Goal: Information Seeking & Learning: Learn about a topic

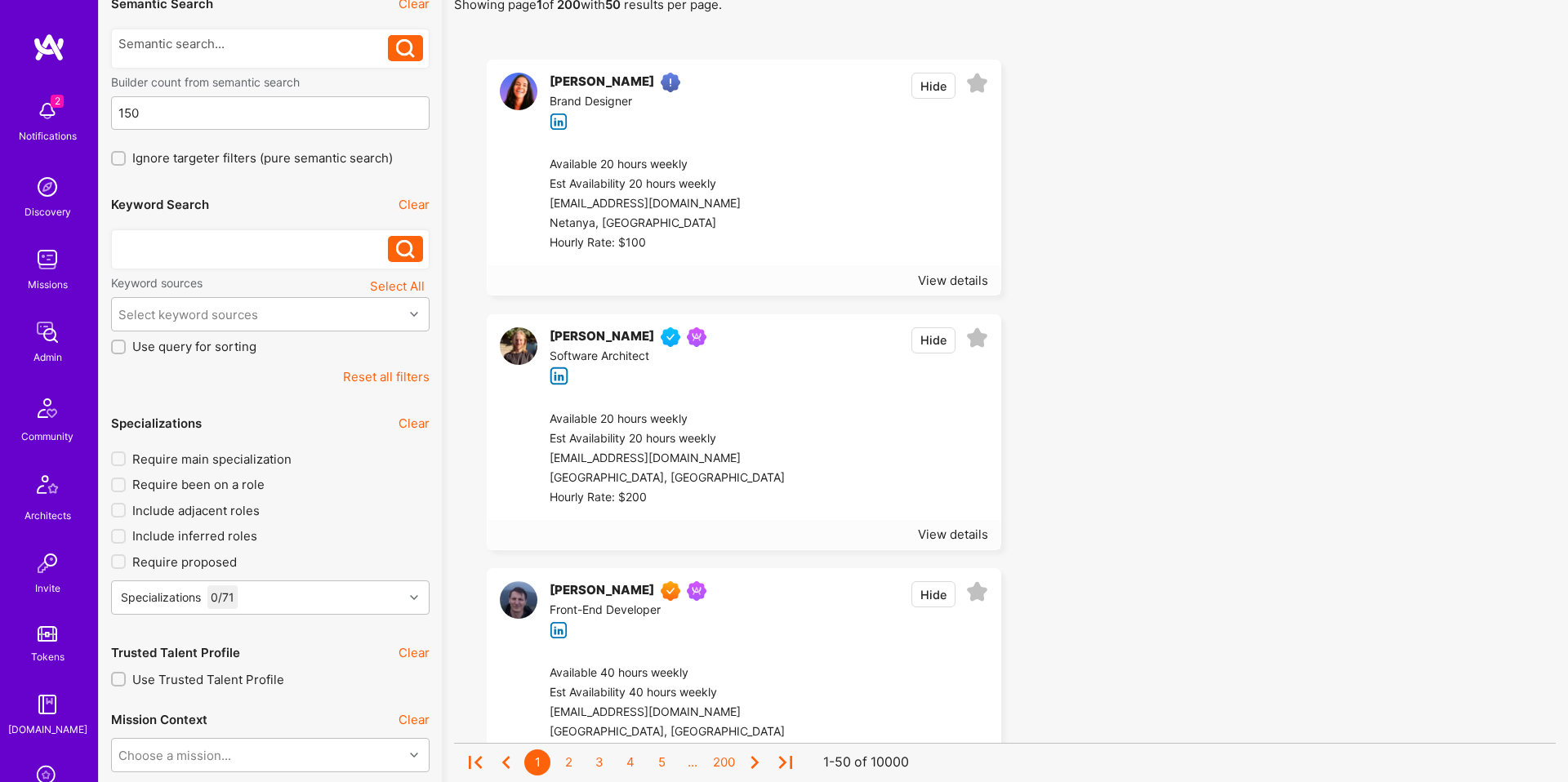
scroll to position [145, 0]
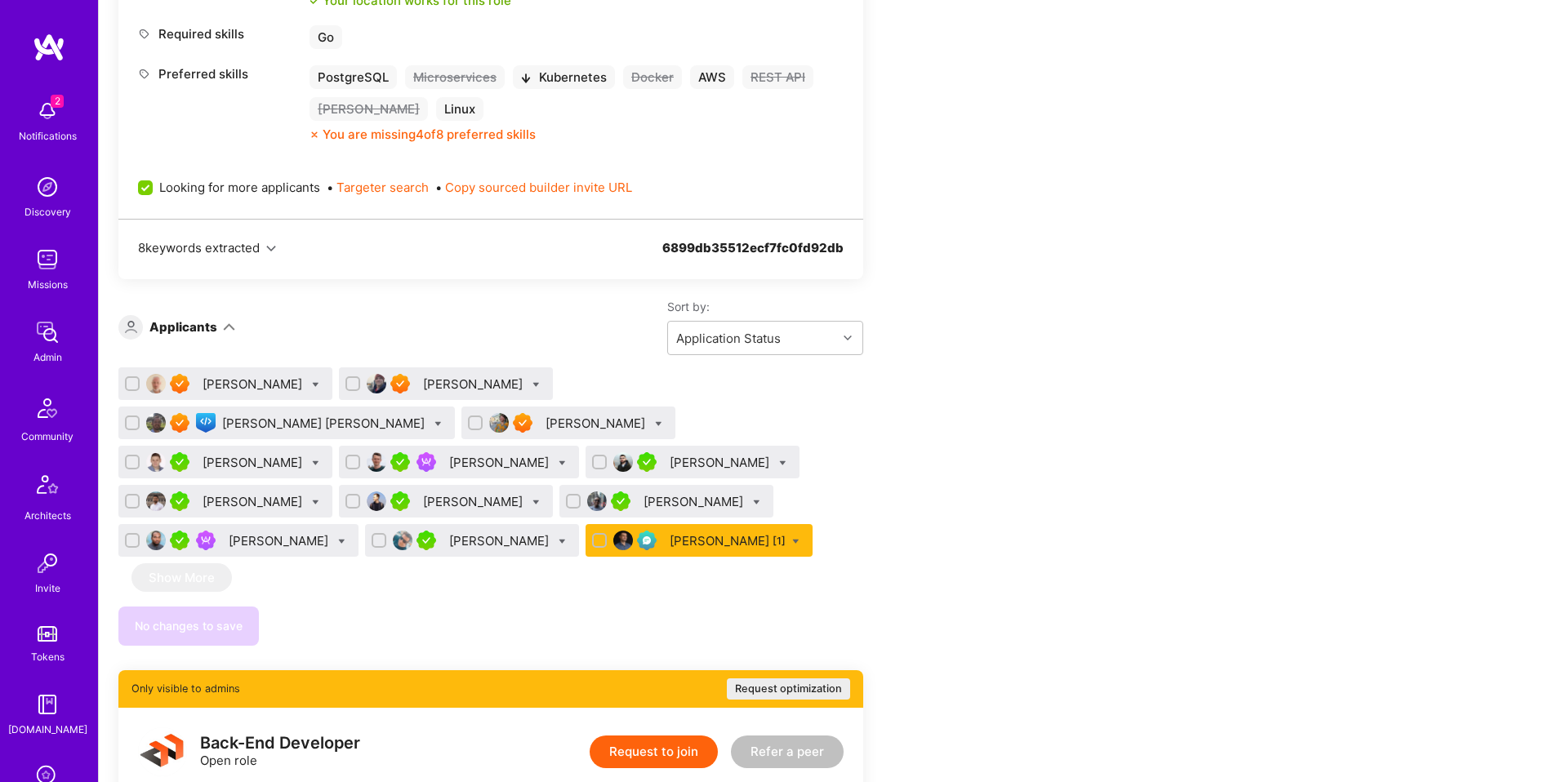
scroll to position [1039, 0]
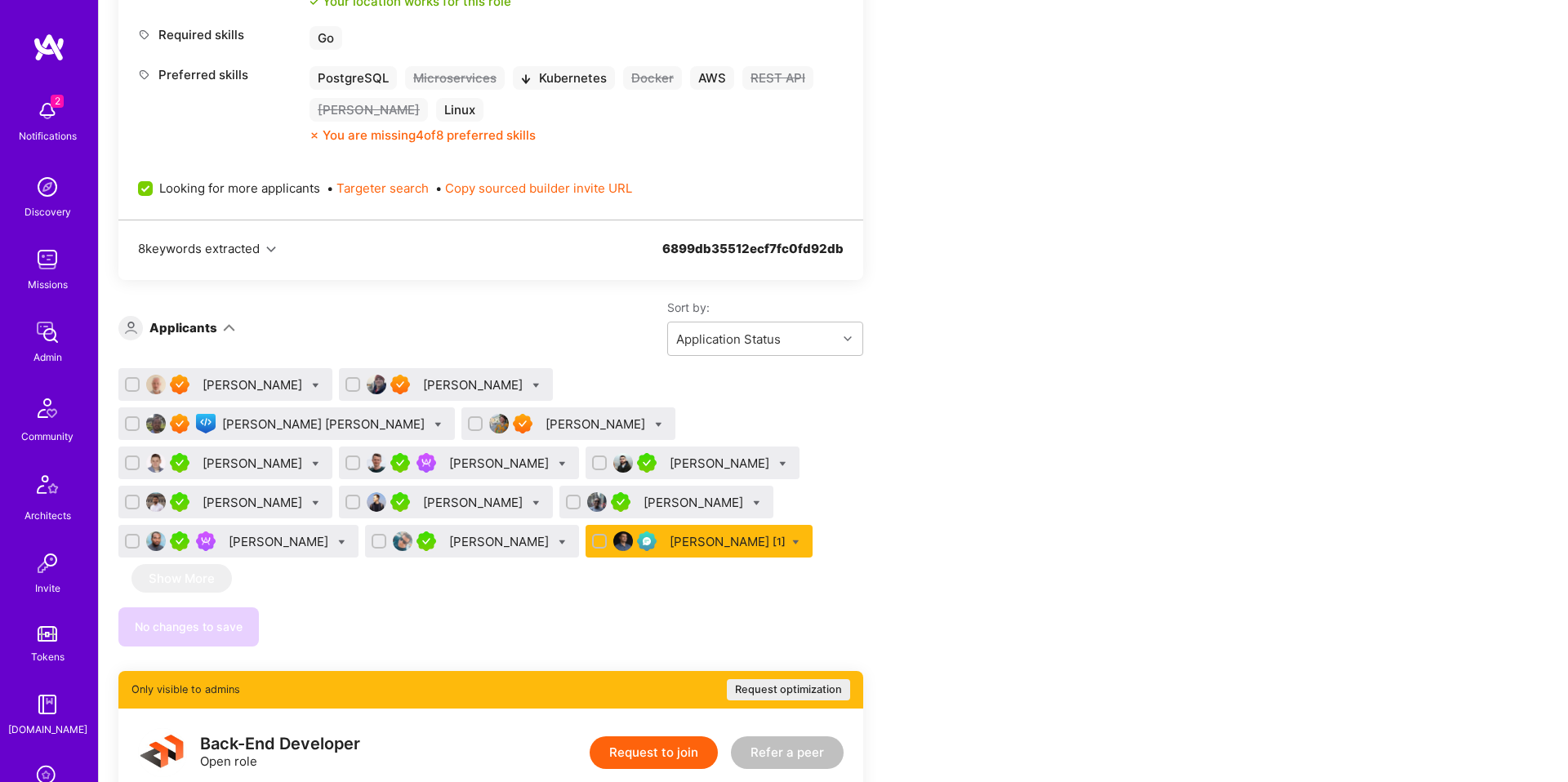
click at [428, 415] on div "Gorka Ludlow" at bounding box center [324, 424] width 206 height 17
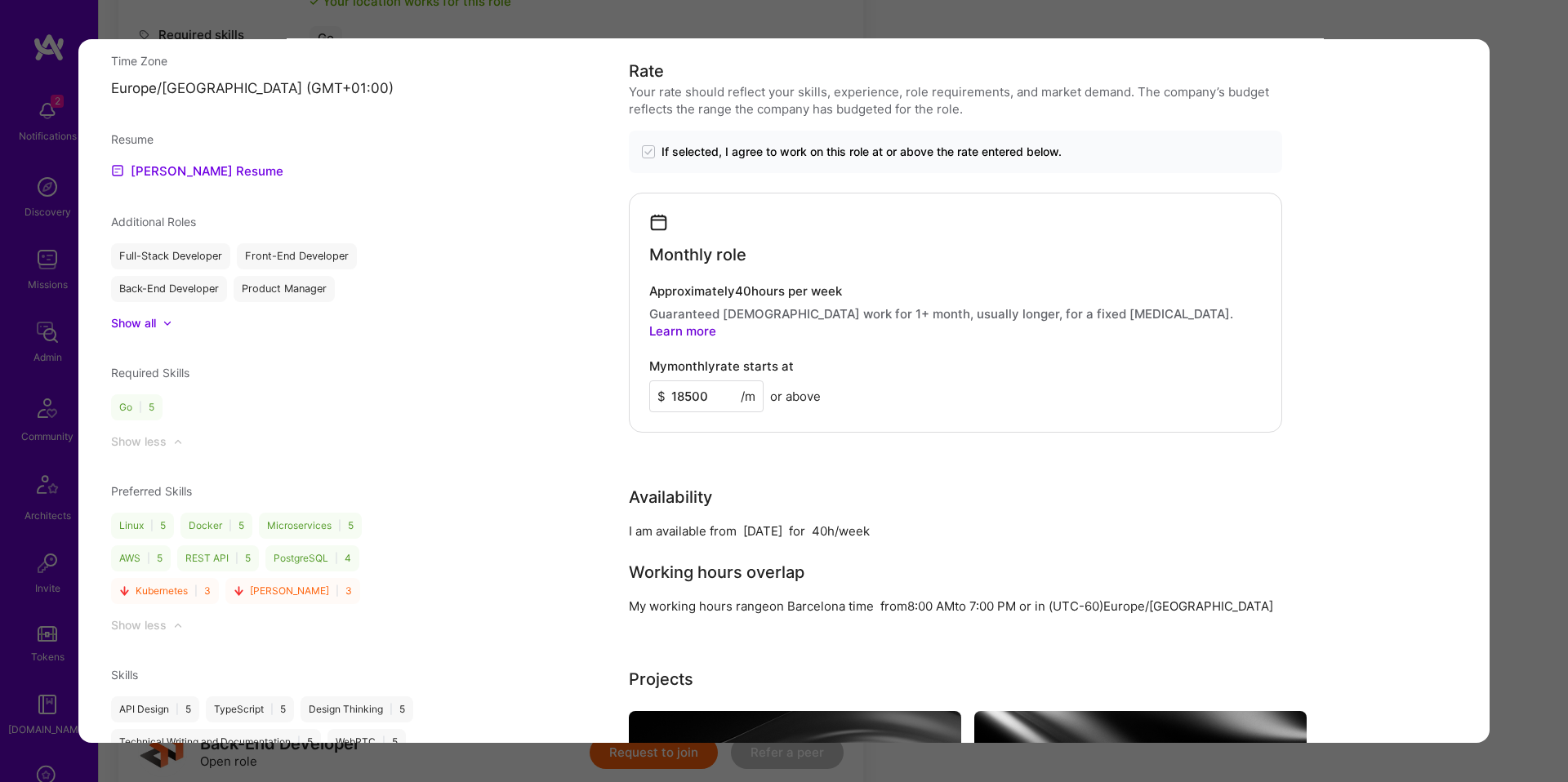
scroll to position [1437, 0]
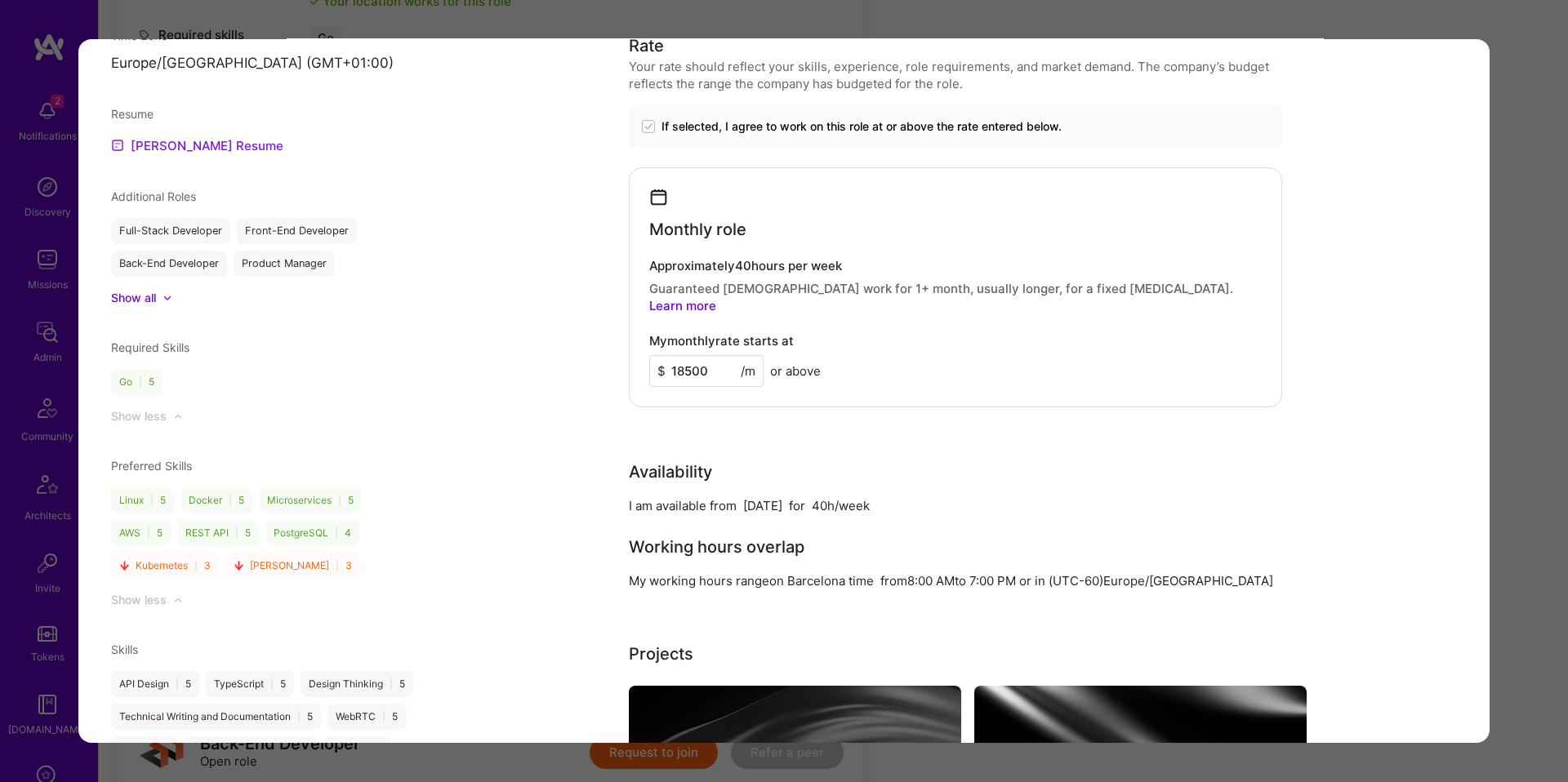
click at [166, 137] on link "Gorka's Resume" at bounding box center [197, 147] width 172 height 20
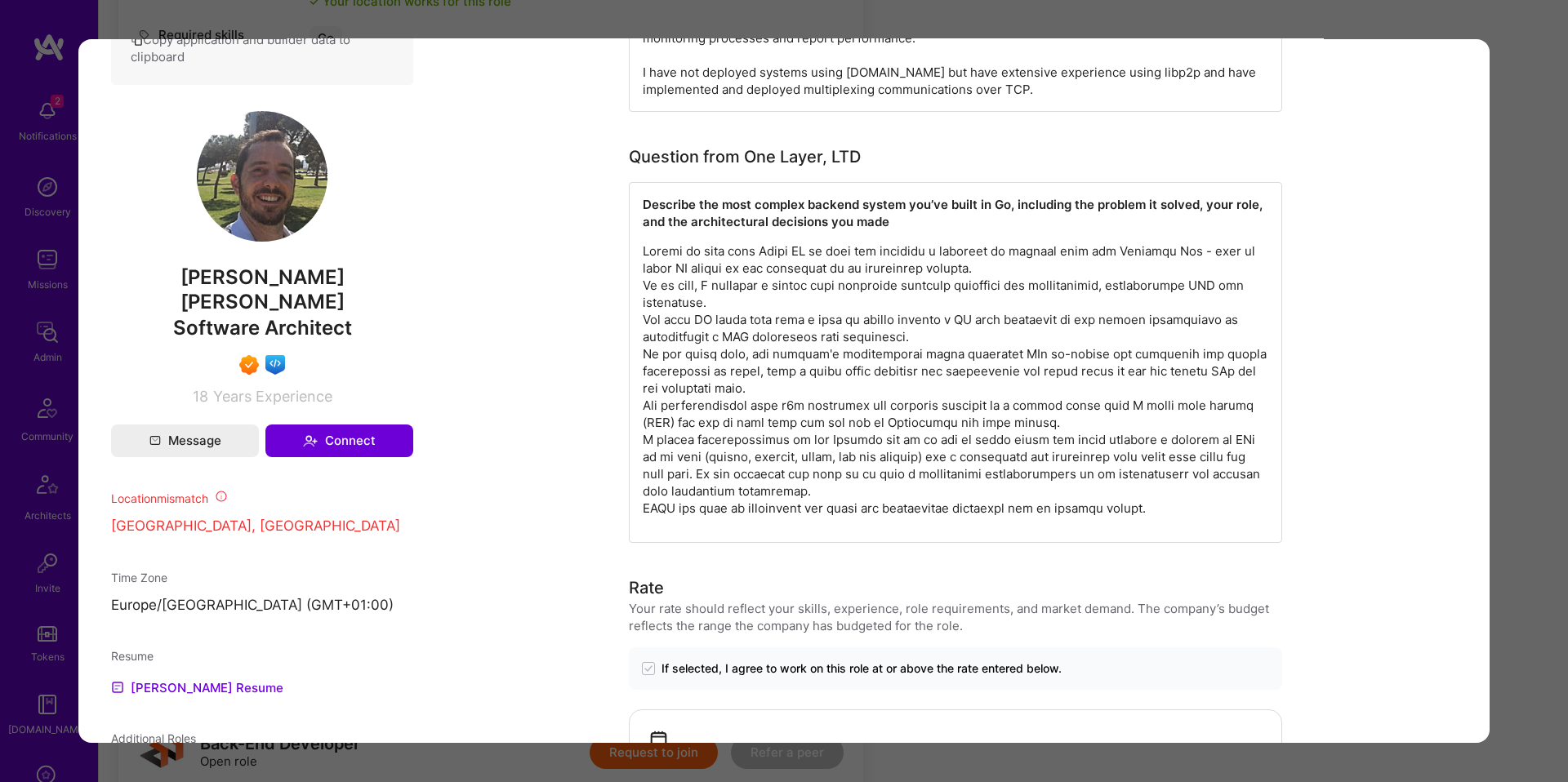
scroll to position [892, 0]
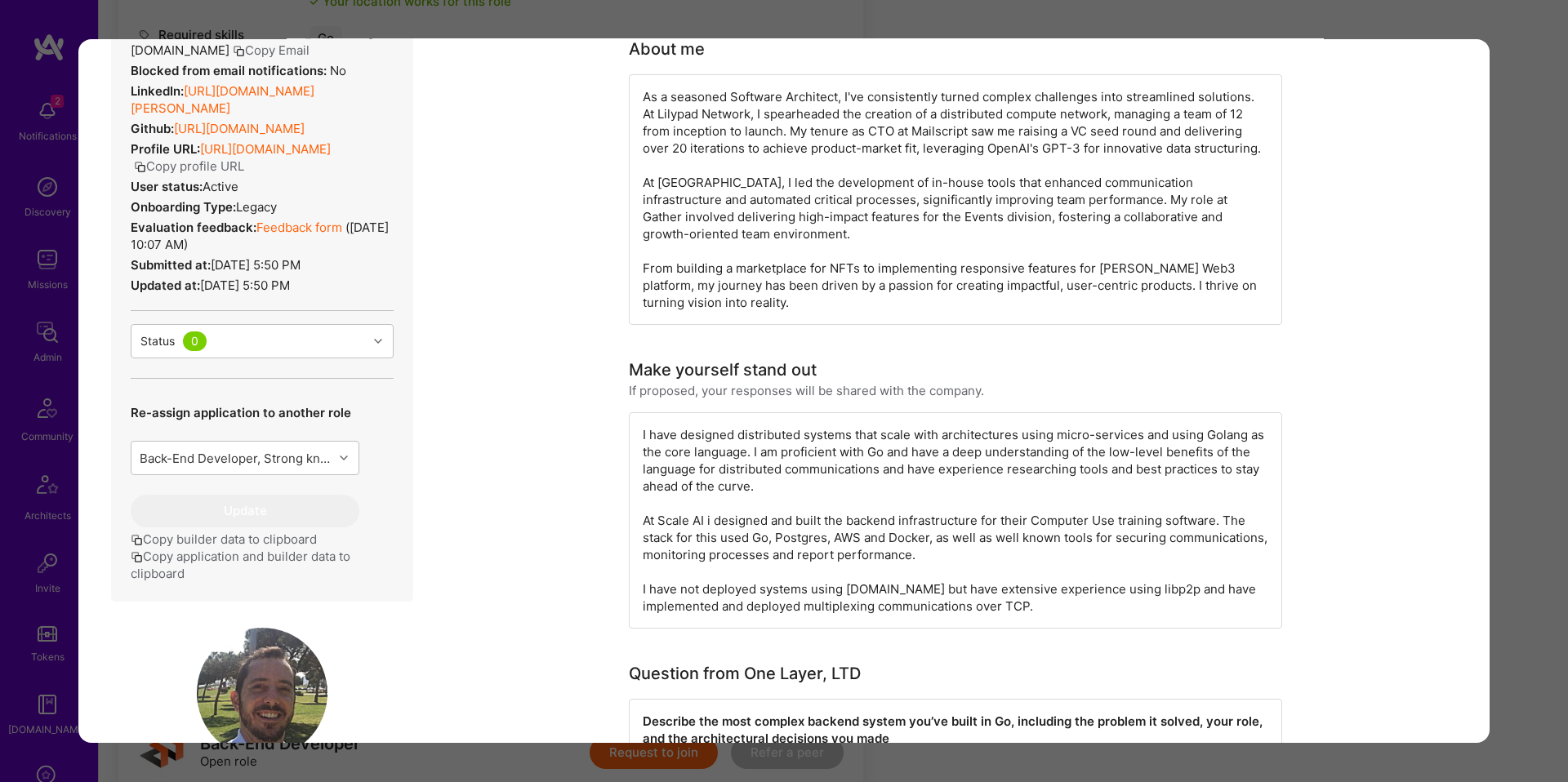
scroll to position [383, 0]
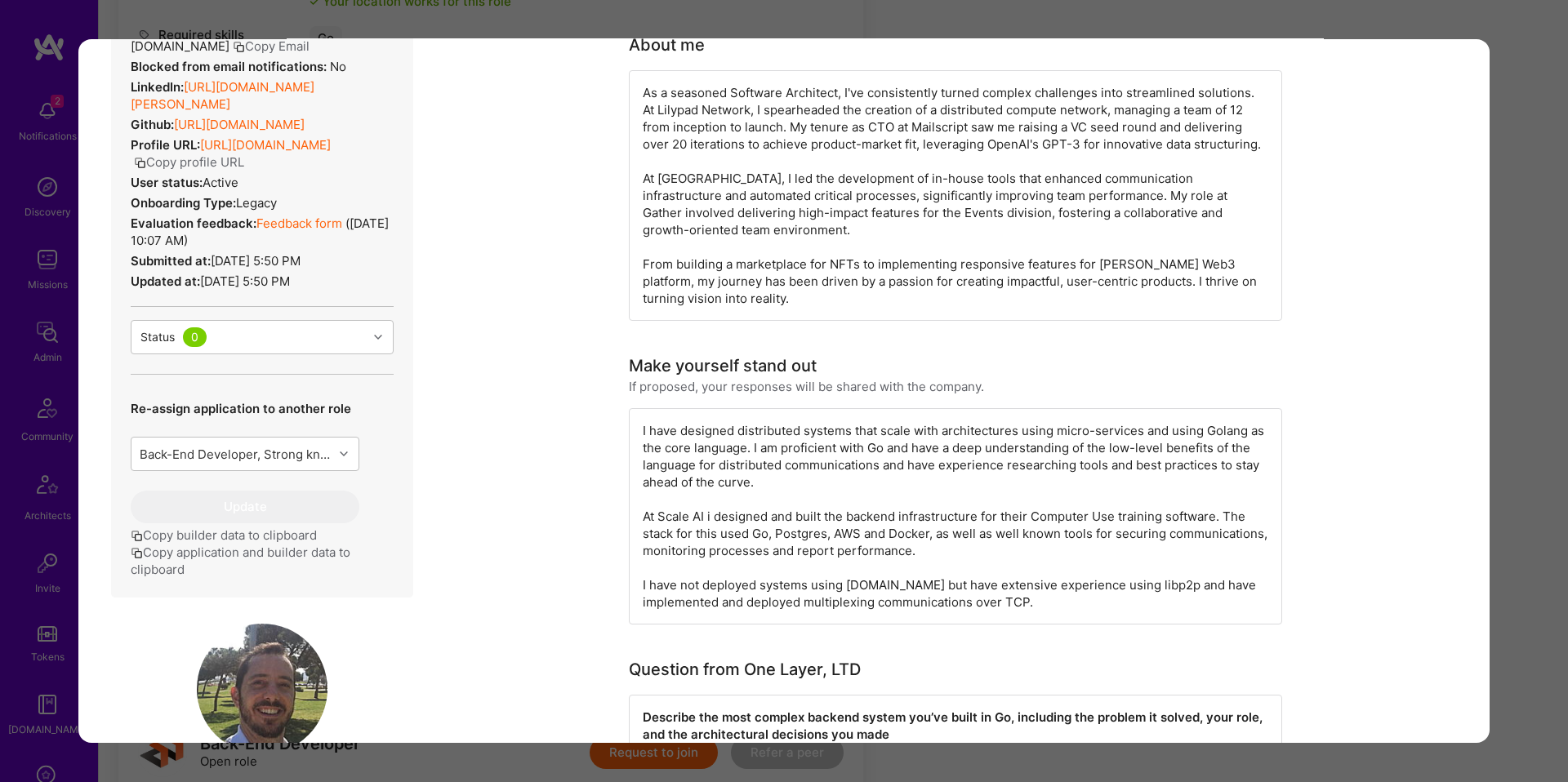
click at [302, 562] on button "Copy application and builder data to clipboard" at bounding box center [262, 561] width 263 height 34
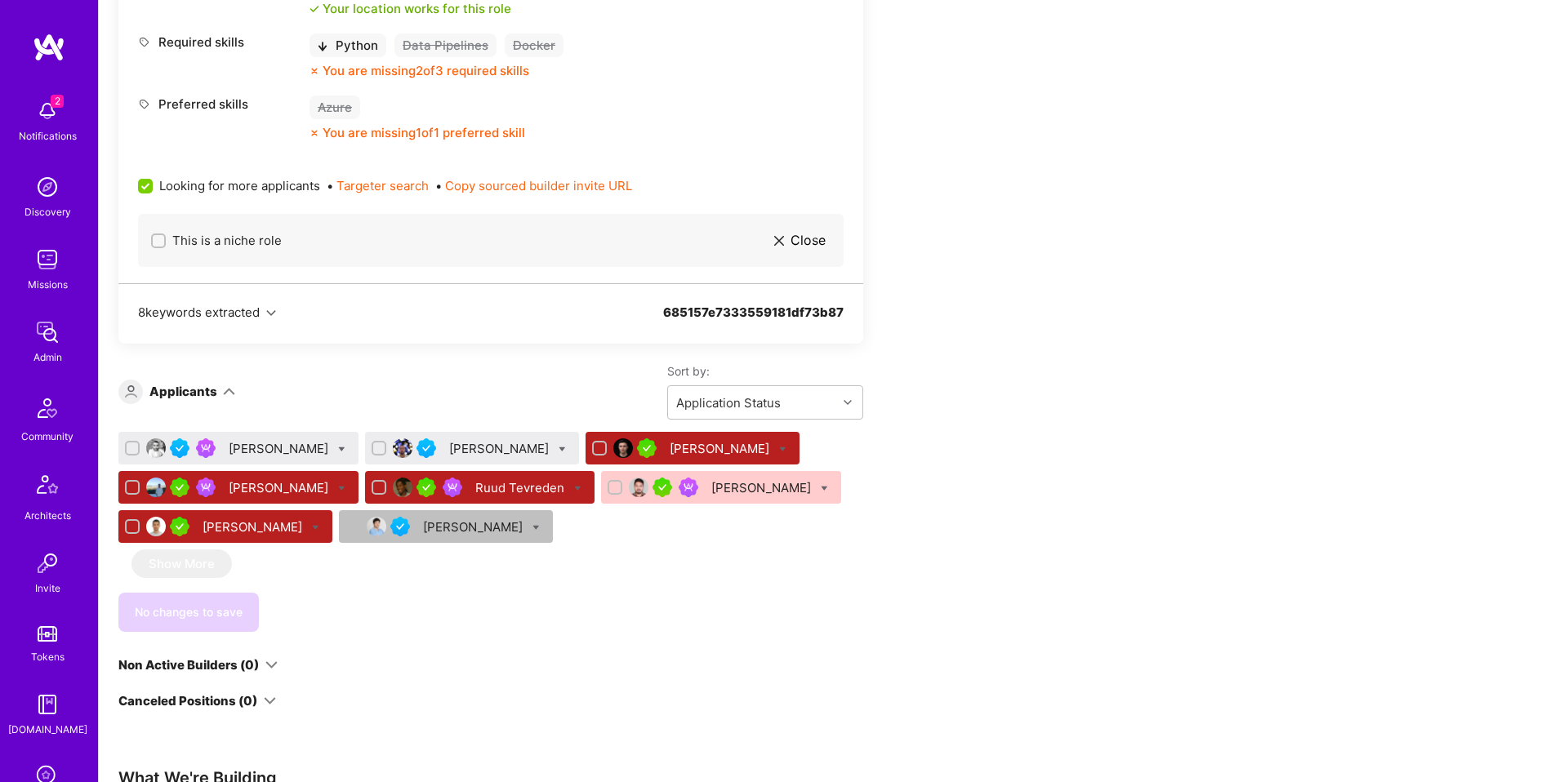
scroll to position [882, 0]
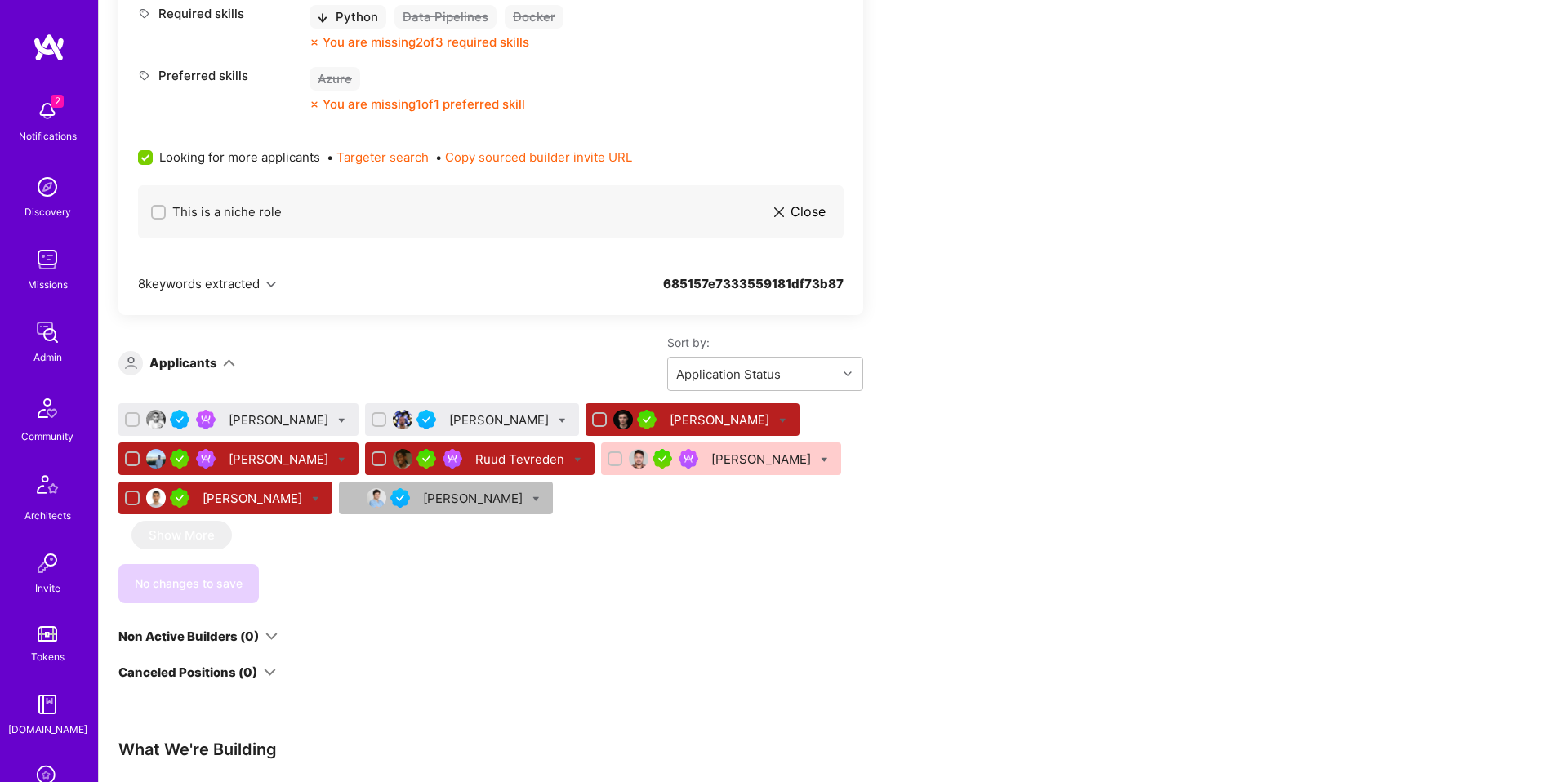
click at [493, 425] on div "Daniel Usvyat" at bounding box center [501, 420] width 103 height 17
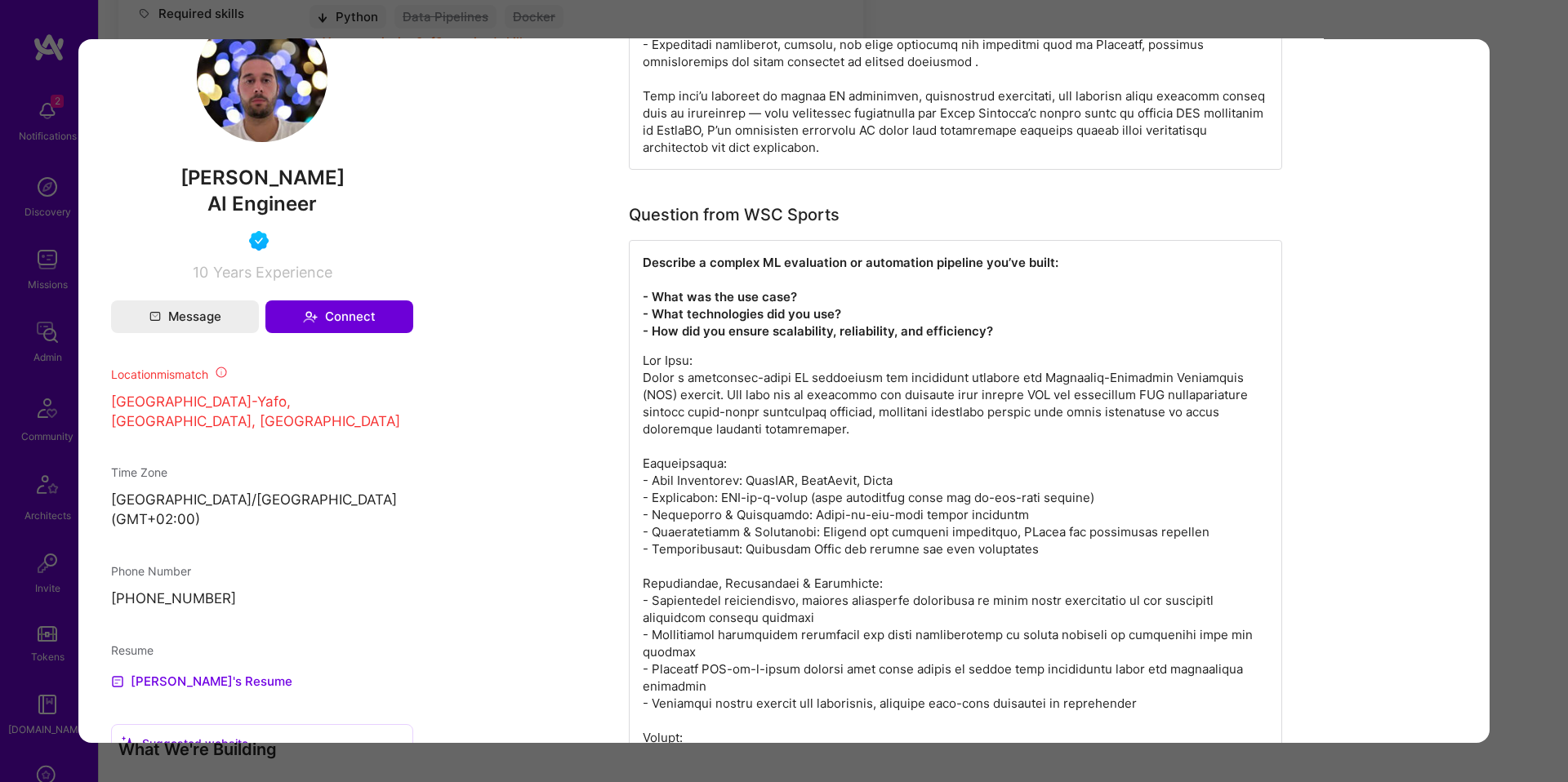
scroll to position [1067, 0]
click at [1517, 268] on div "Application 2 of 8 Builder Missing Requirements Required Location See locations…" at bounding box center [784, 391] width 1568 height 782
click at [1516, 234] on div "Application 2 of 8 Builder Missing Requirements Required Location See locations…" at bounding box center [784, 391] width 1568 height 782
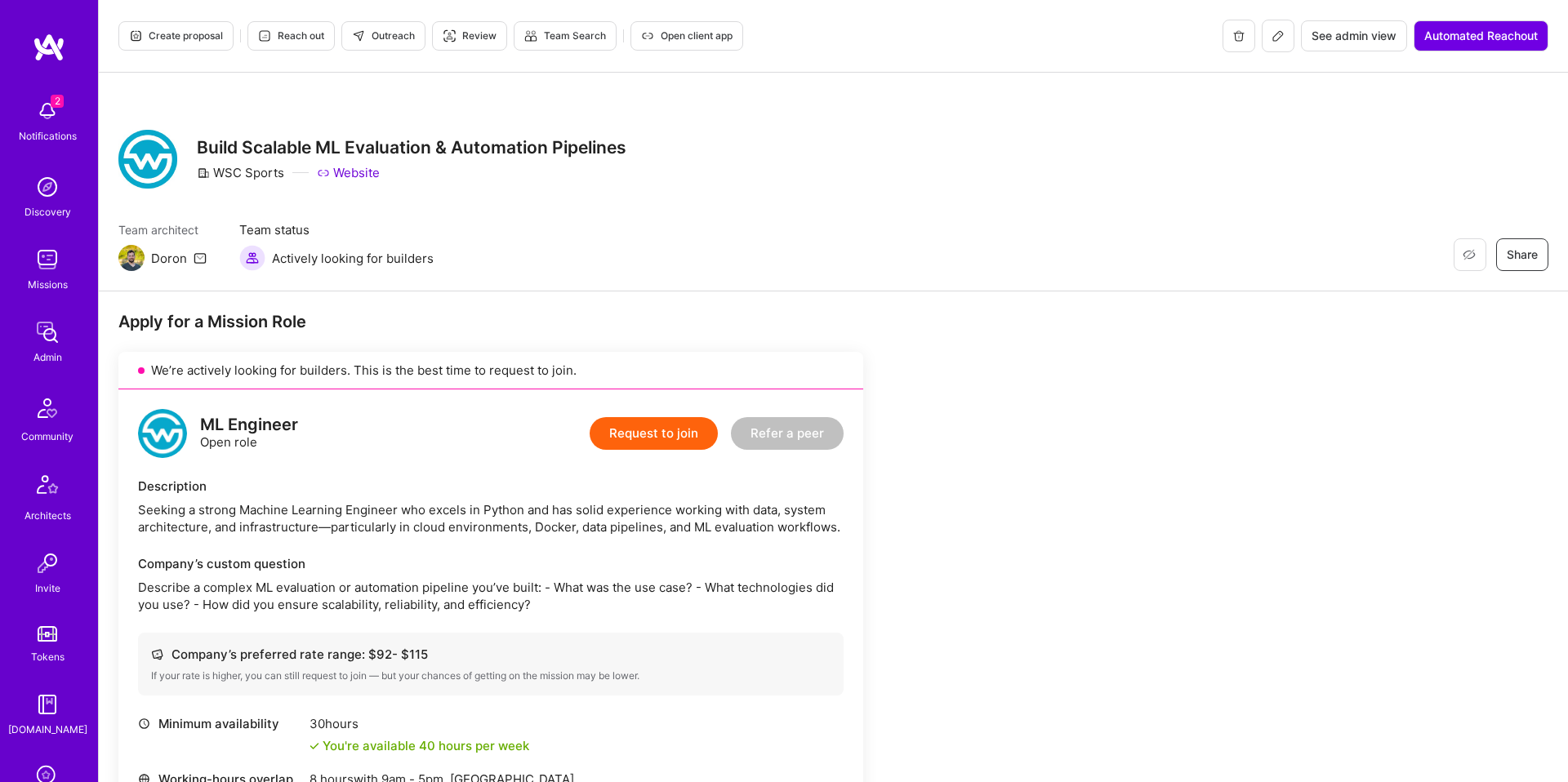
click at [312, 32] on span "Reach out" at bounding box center [291, 36] width 66 height 14
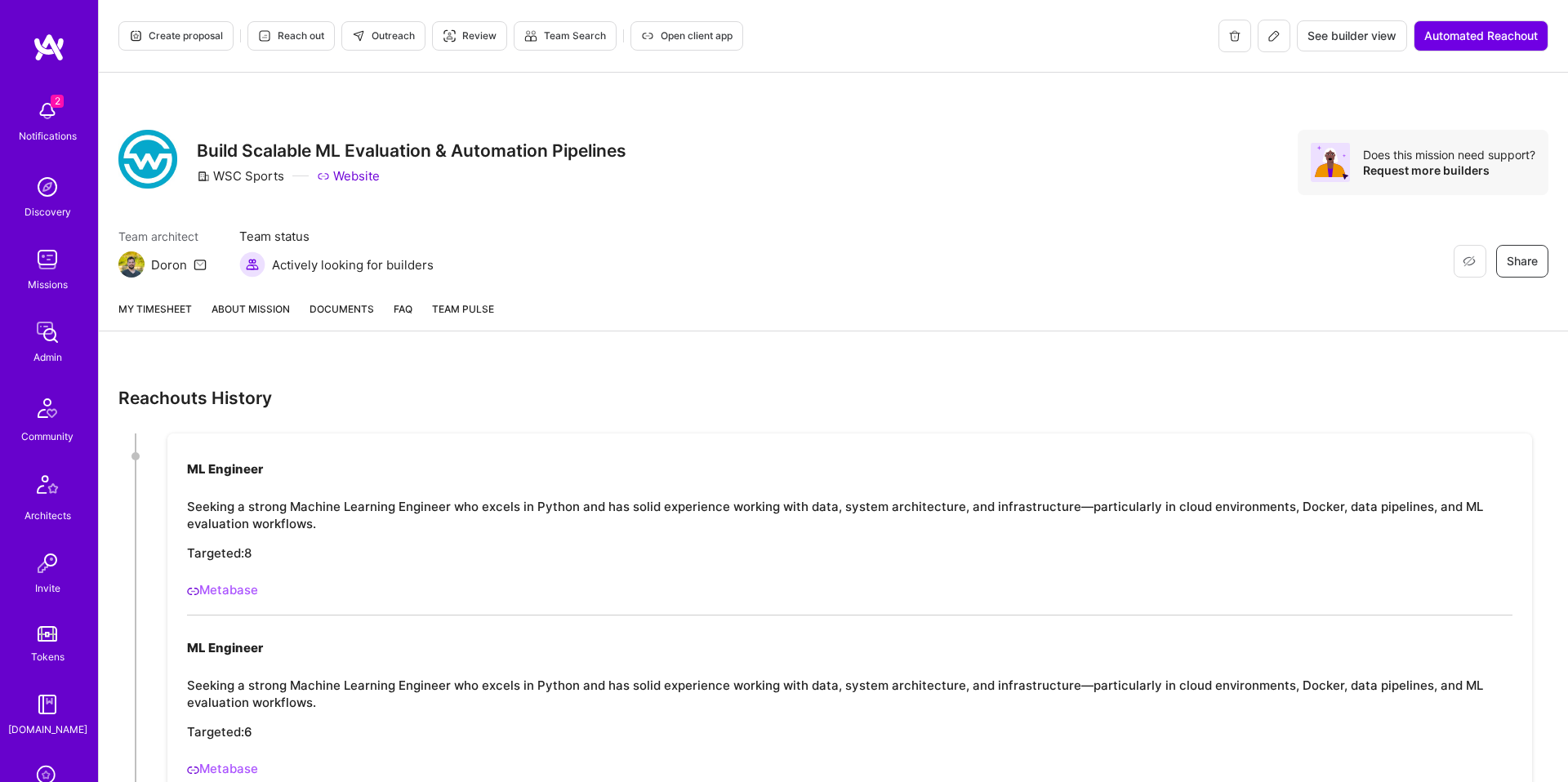
click at [240, 593] on link "Metabase" at bounding box center [223, 589] width 71 height 15
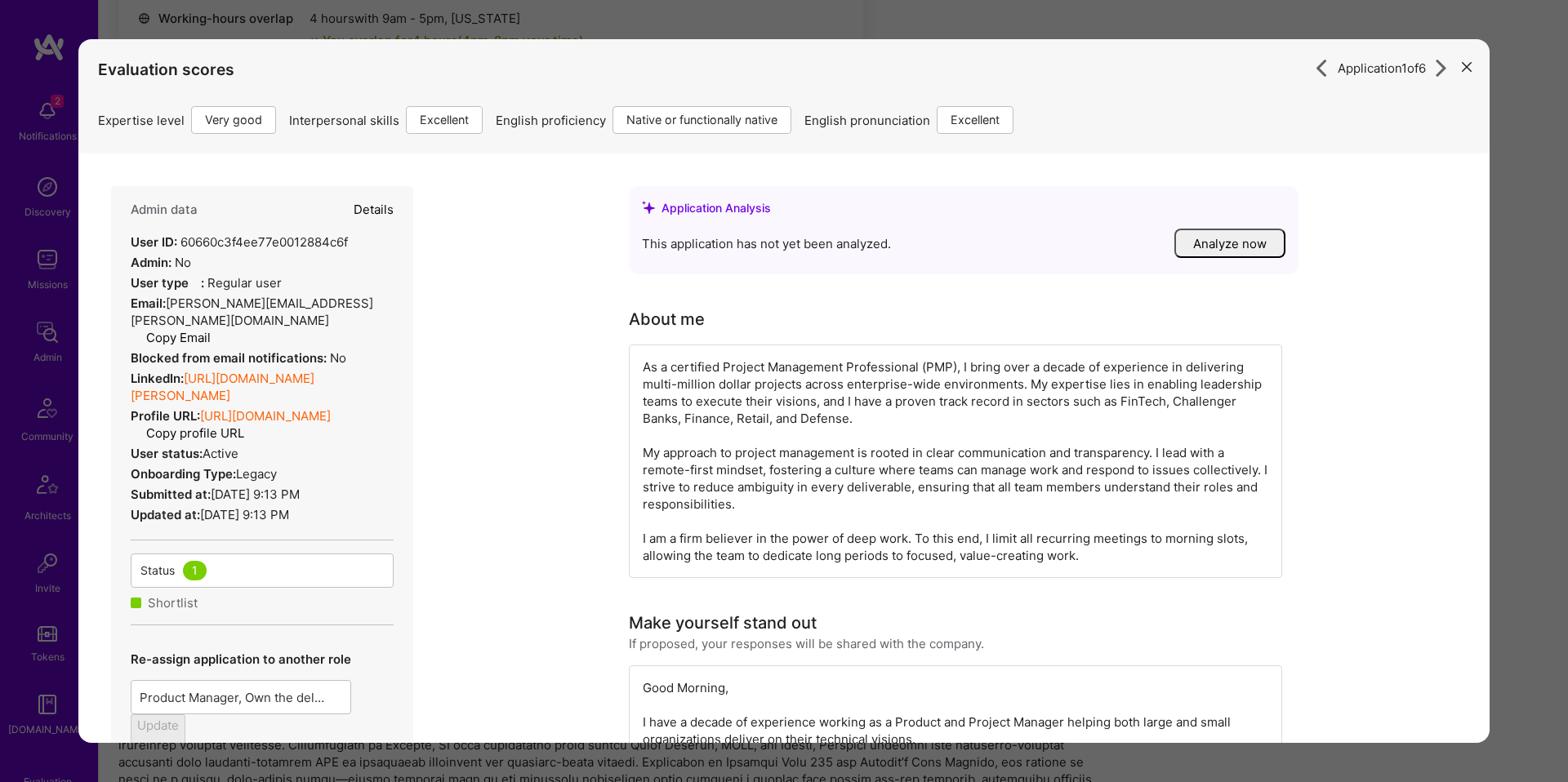
click at [21, 296] on div "Application 1 of 6 Evaluation scores Expertise level Very good Interpersonal sk…" at bounding box center [784, 391] width 1568 height 782
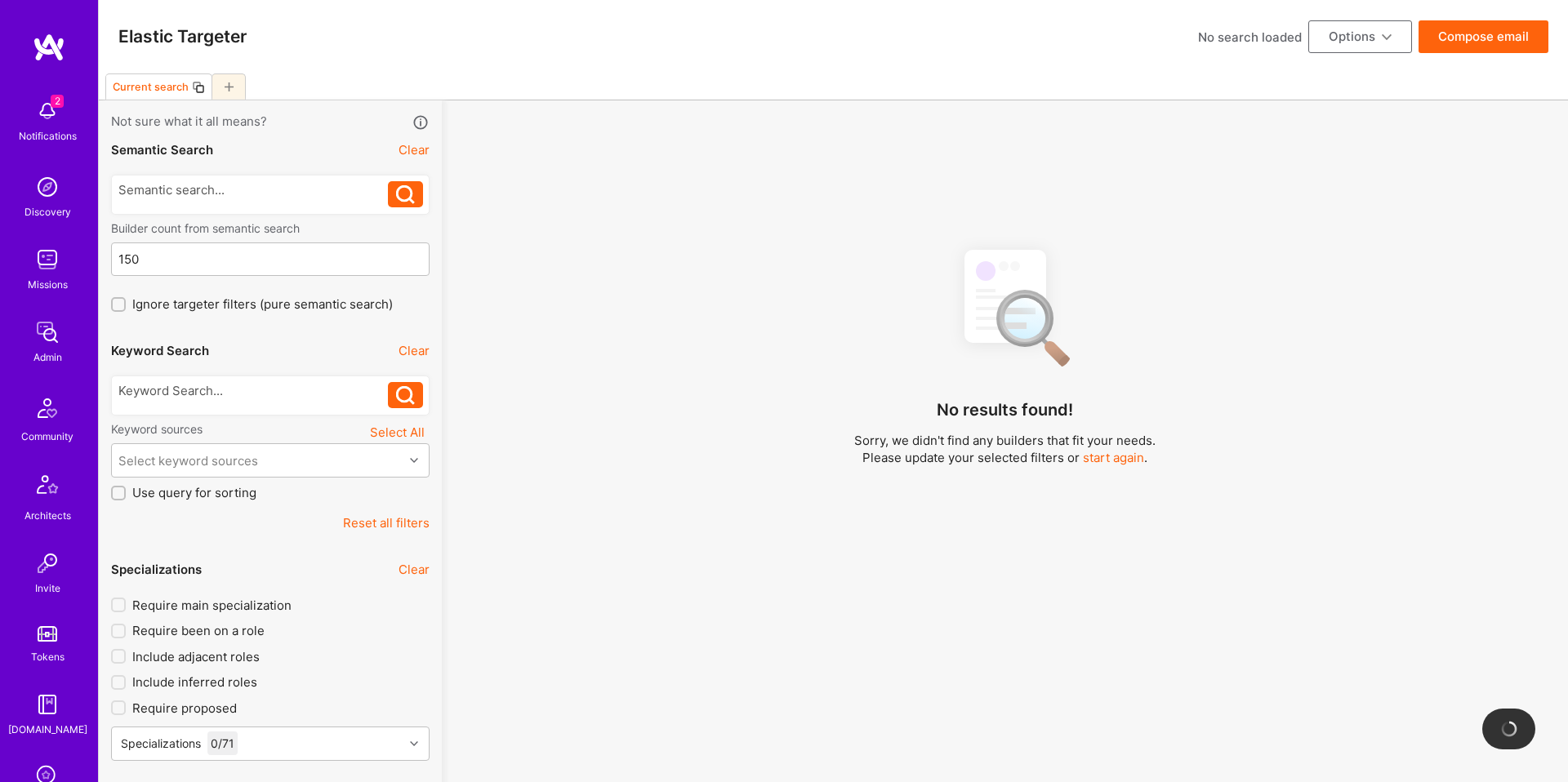
click at [301, 402] on div at bounding box center [253, 395] width 271 height 26
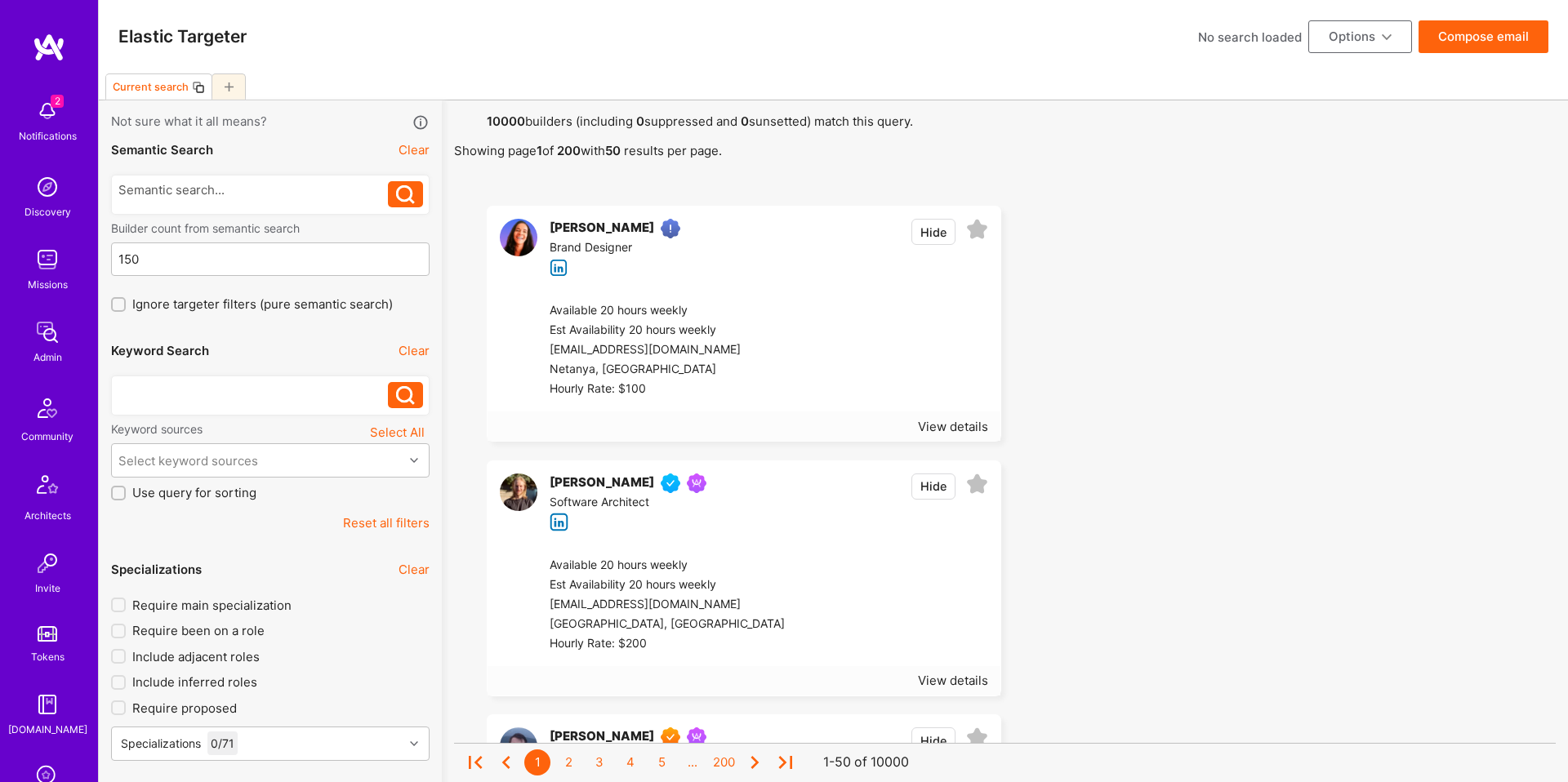
click at [304, 395] on div at bounding box center [253, 390] width 271 height 17
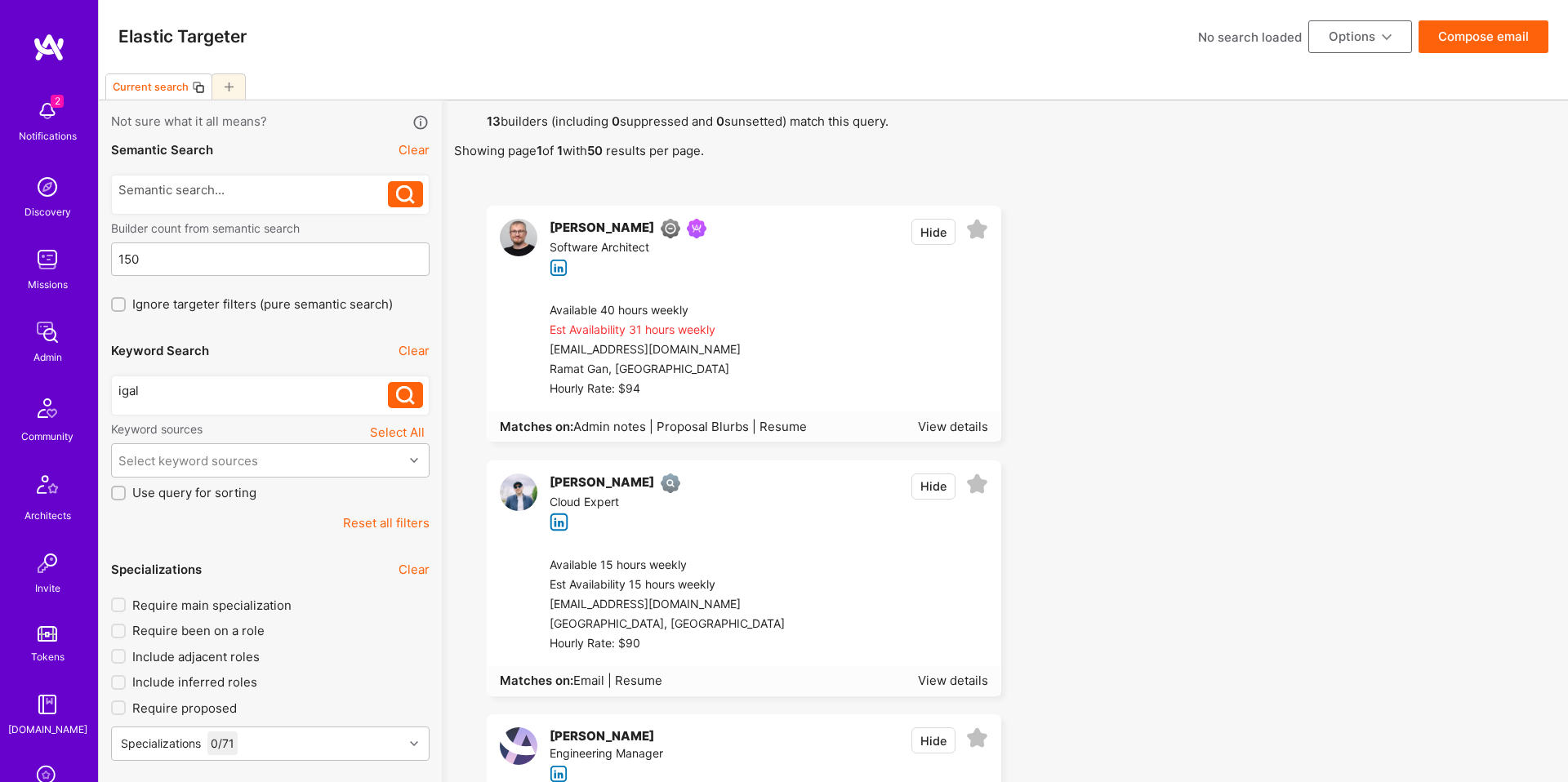
click at [719, 349] on div "eagle@e4gle.net" at bounding box center [659, 350] width 219 height 20
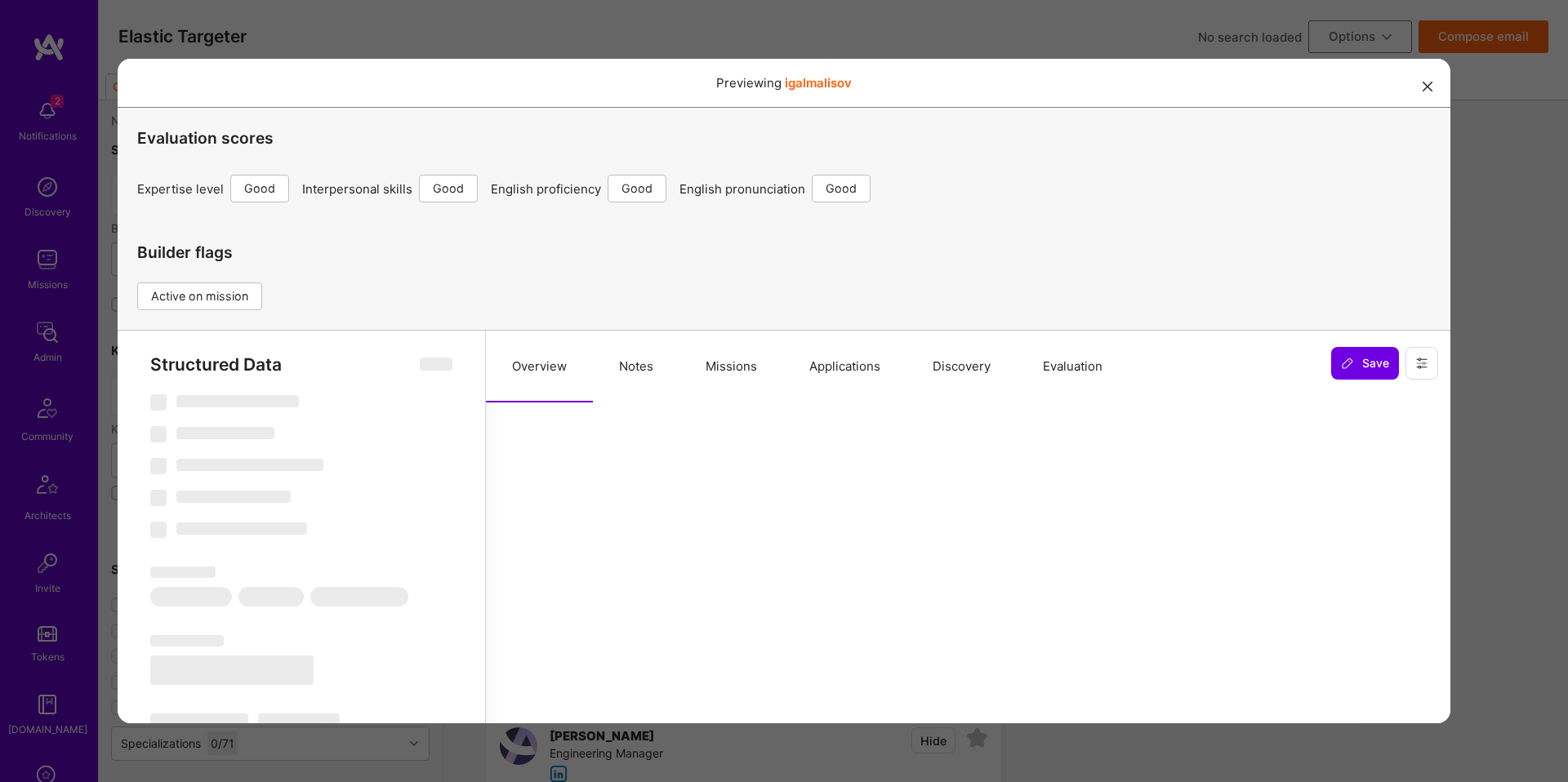
scroll to position [87, 0]
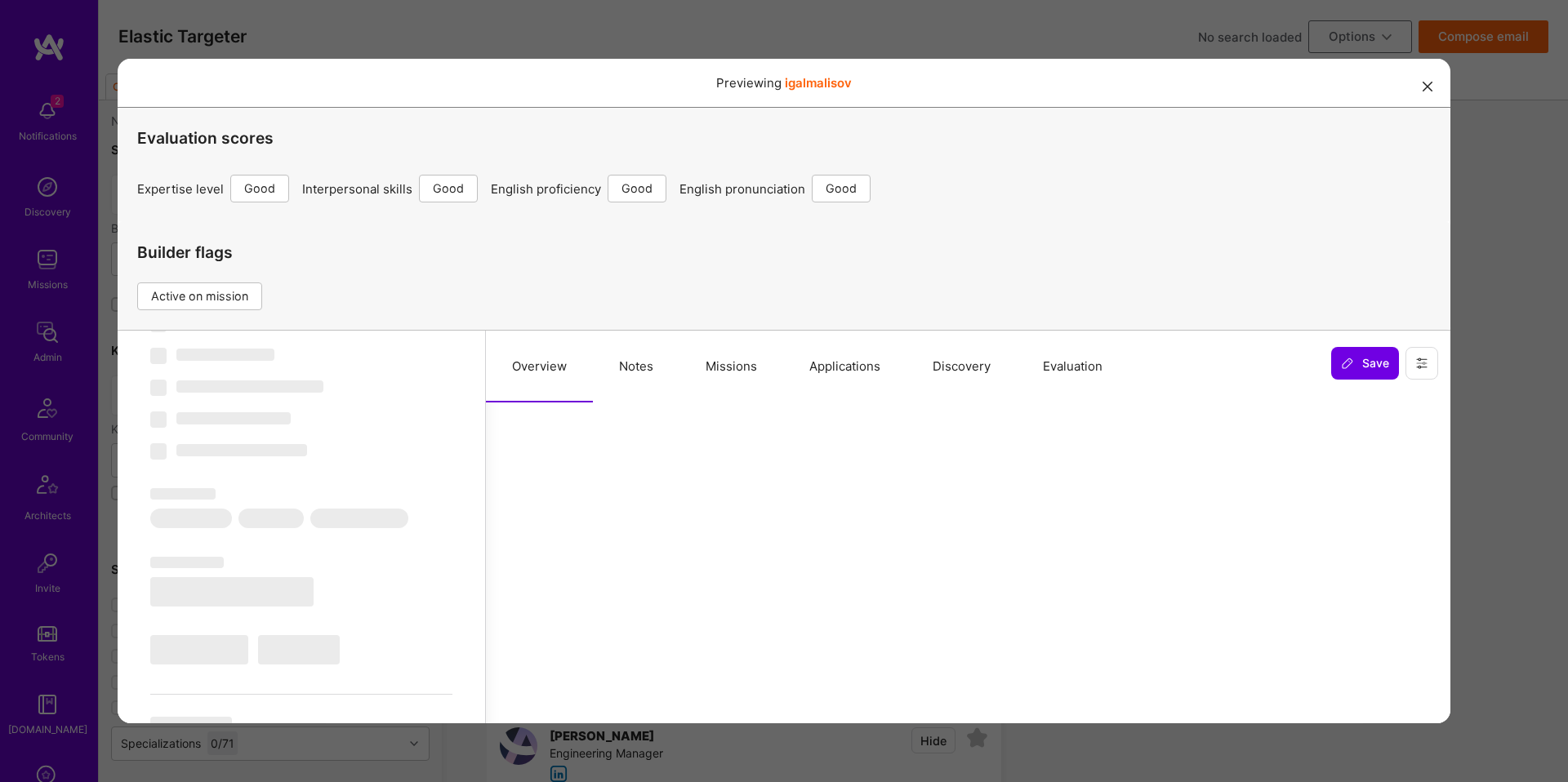
click at [634, 358] on button "Notes" at bounding box center [636, 366] width 87 height 72
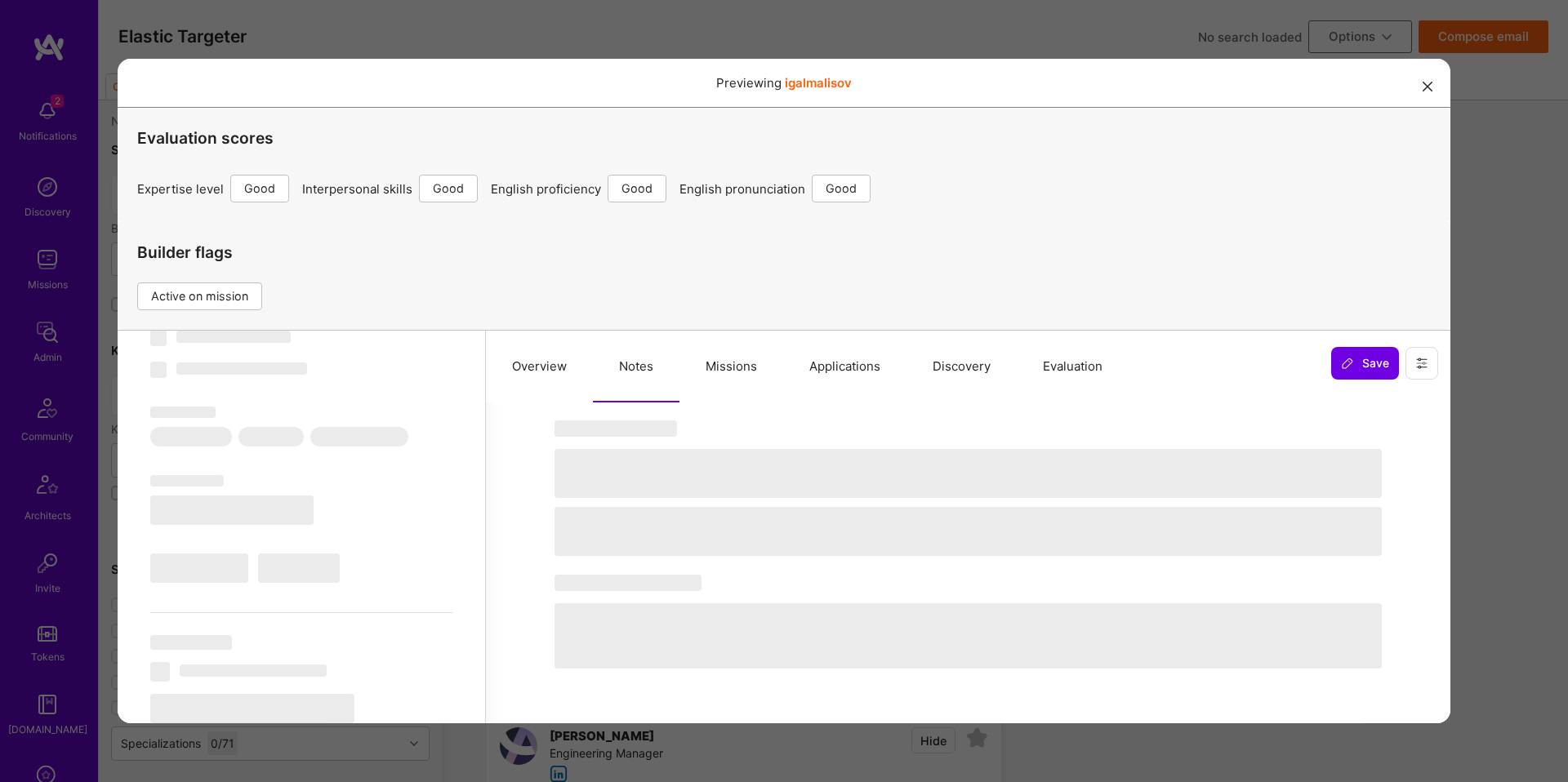
scroll to position [54, 0]
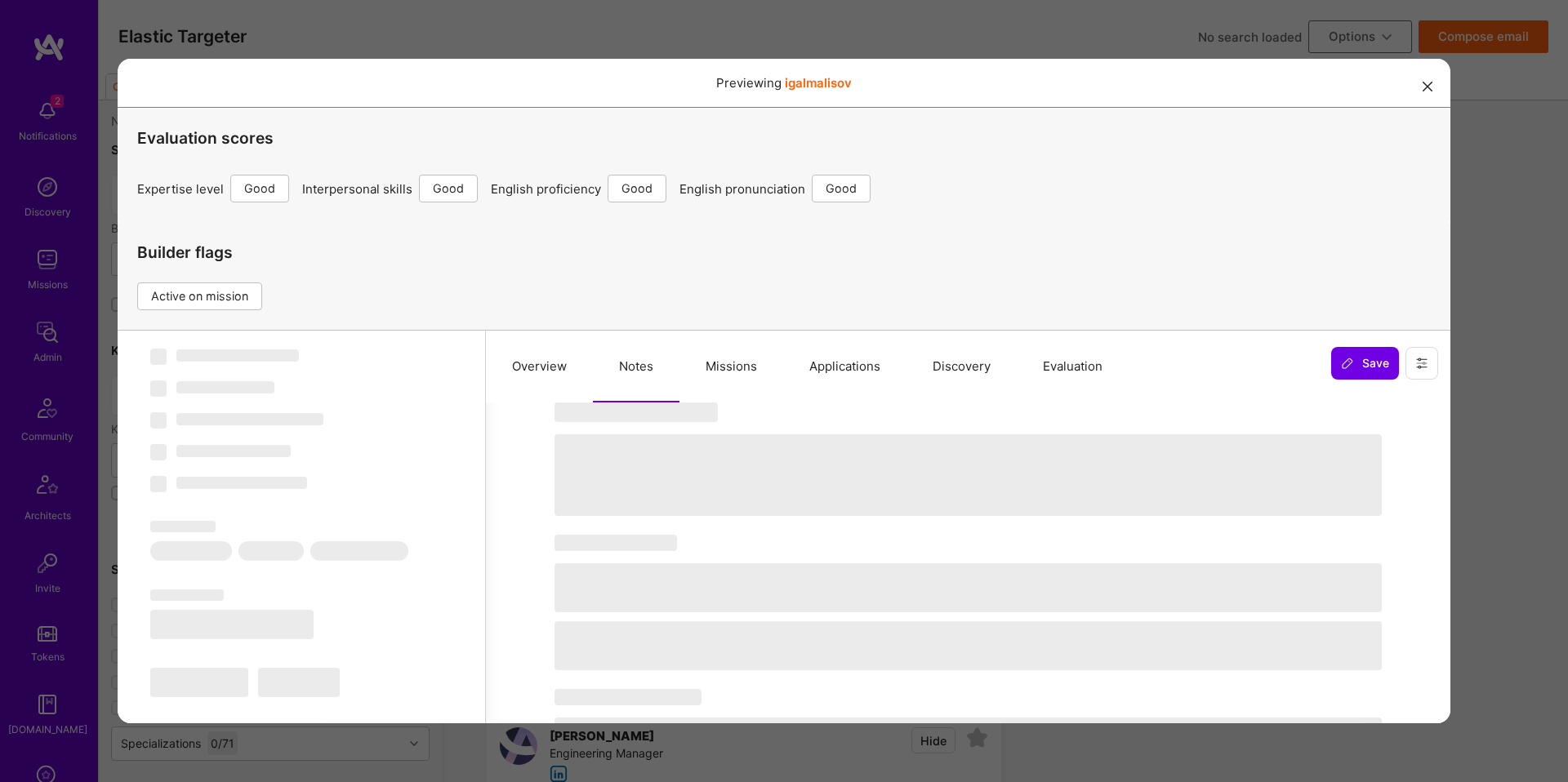
select select "Right Now"
select select "4"
select select "6"
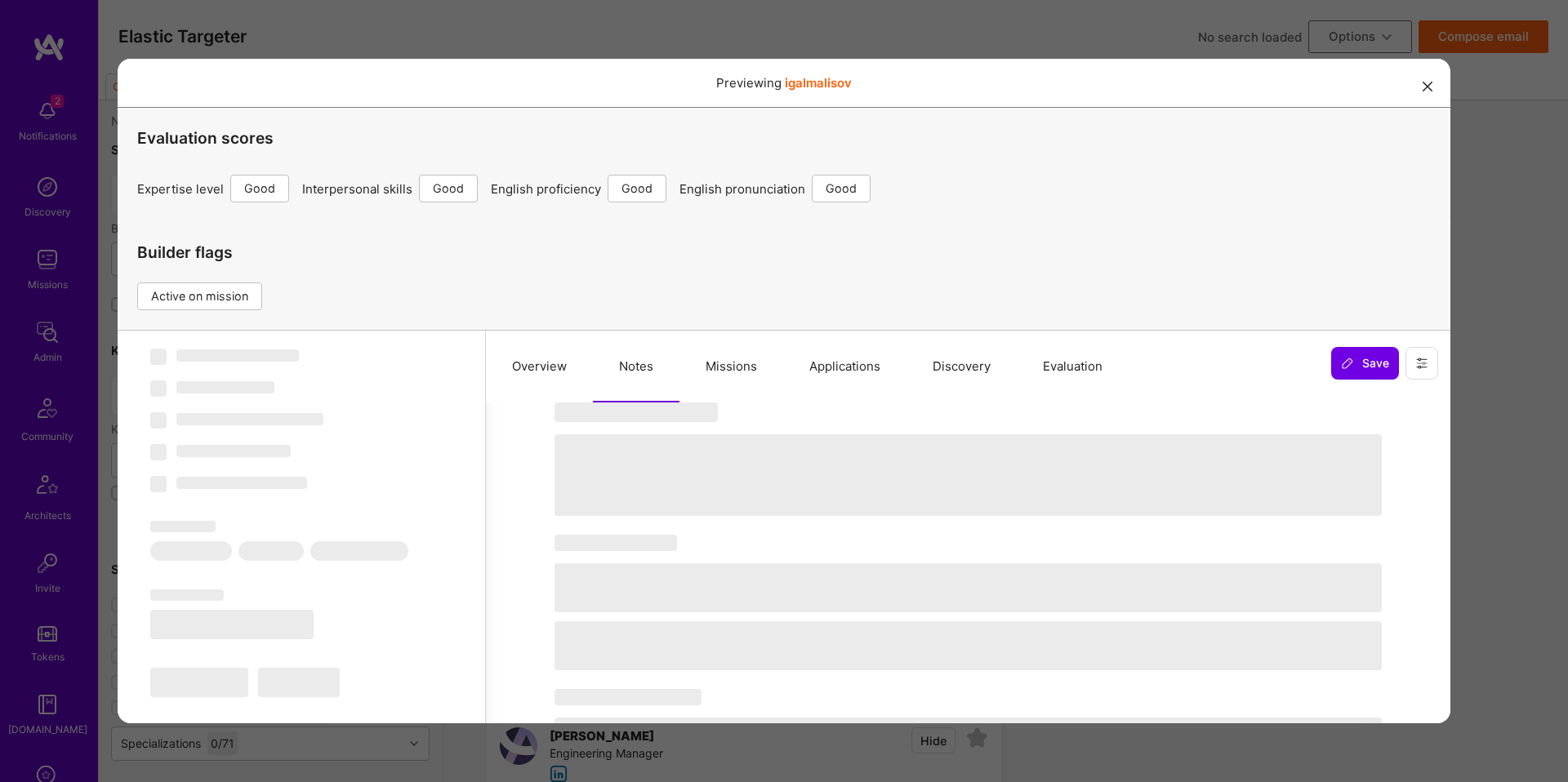
select select "IL"
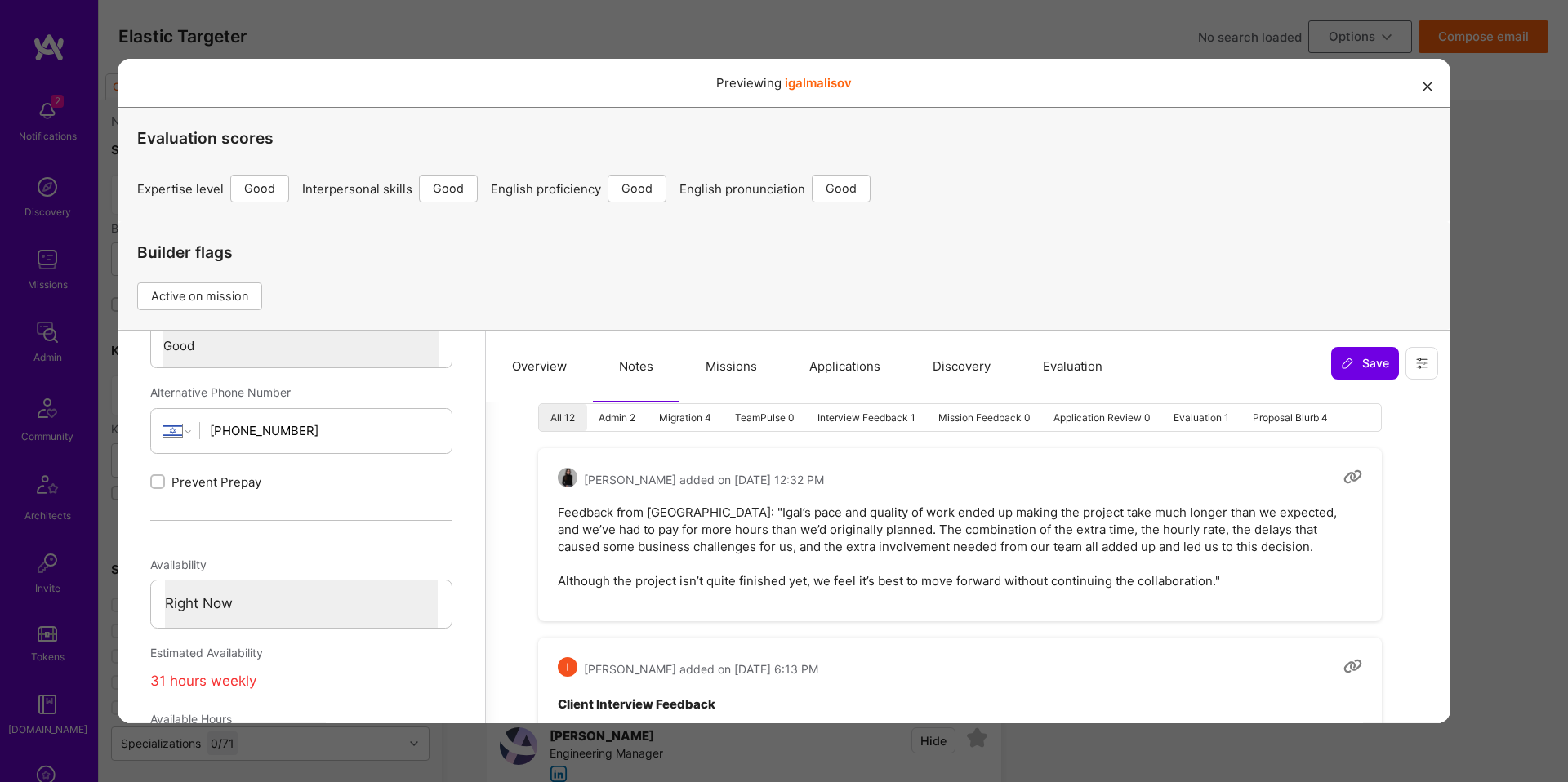
scroll to position [633, 0]
click at [1488, 516] on div "Previewing igalmalisov Evaluation scores Expertise level Good Interpersonal ski…" at bounding box center [784, 391] width 1568 height 782
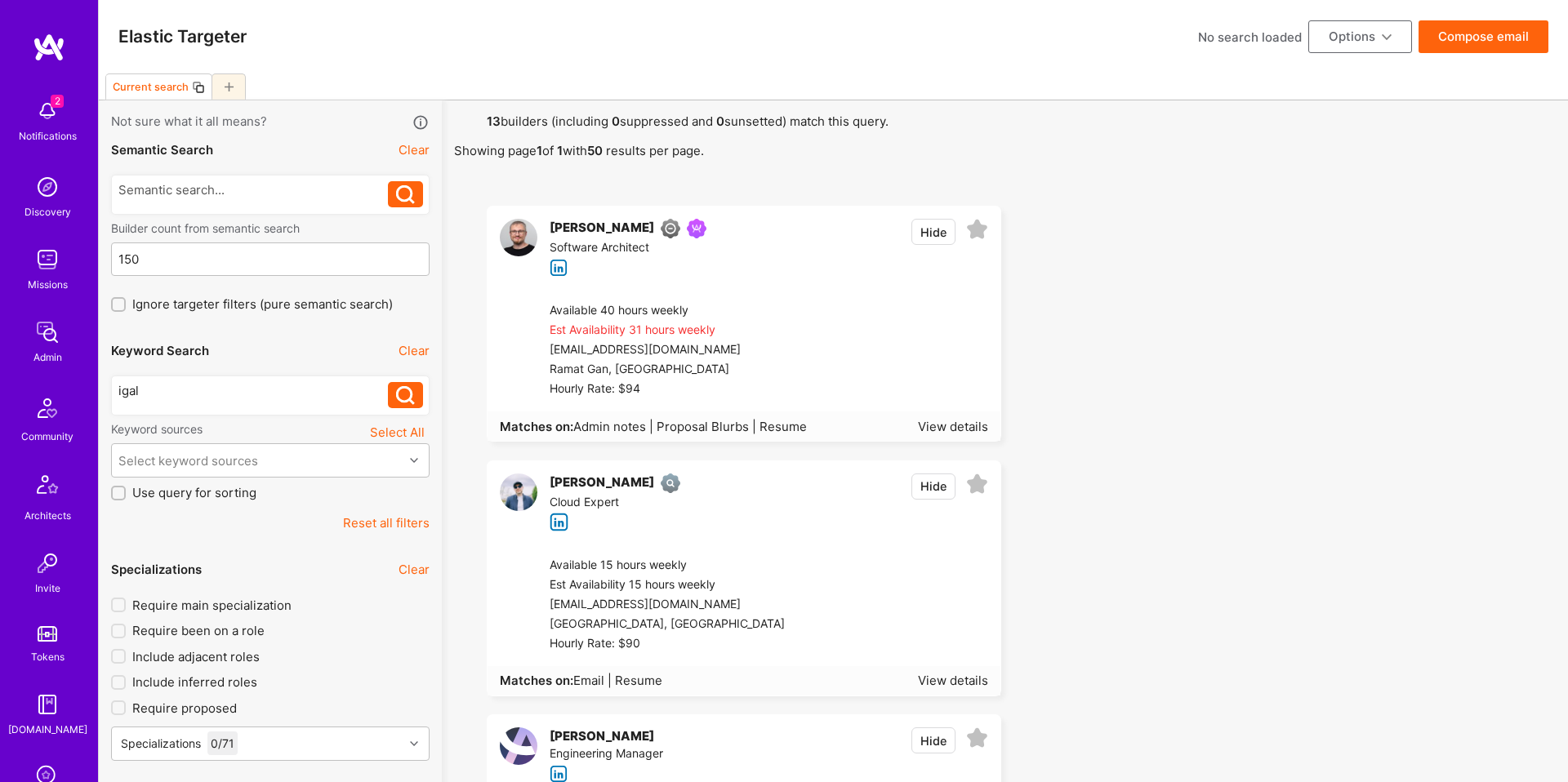
click at [916, 341] on div at bounding box center [878, 350] width 219 height 98
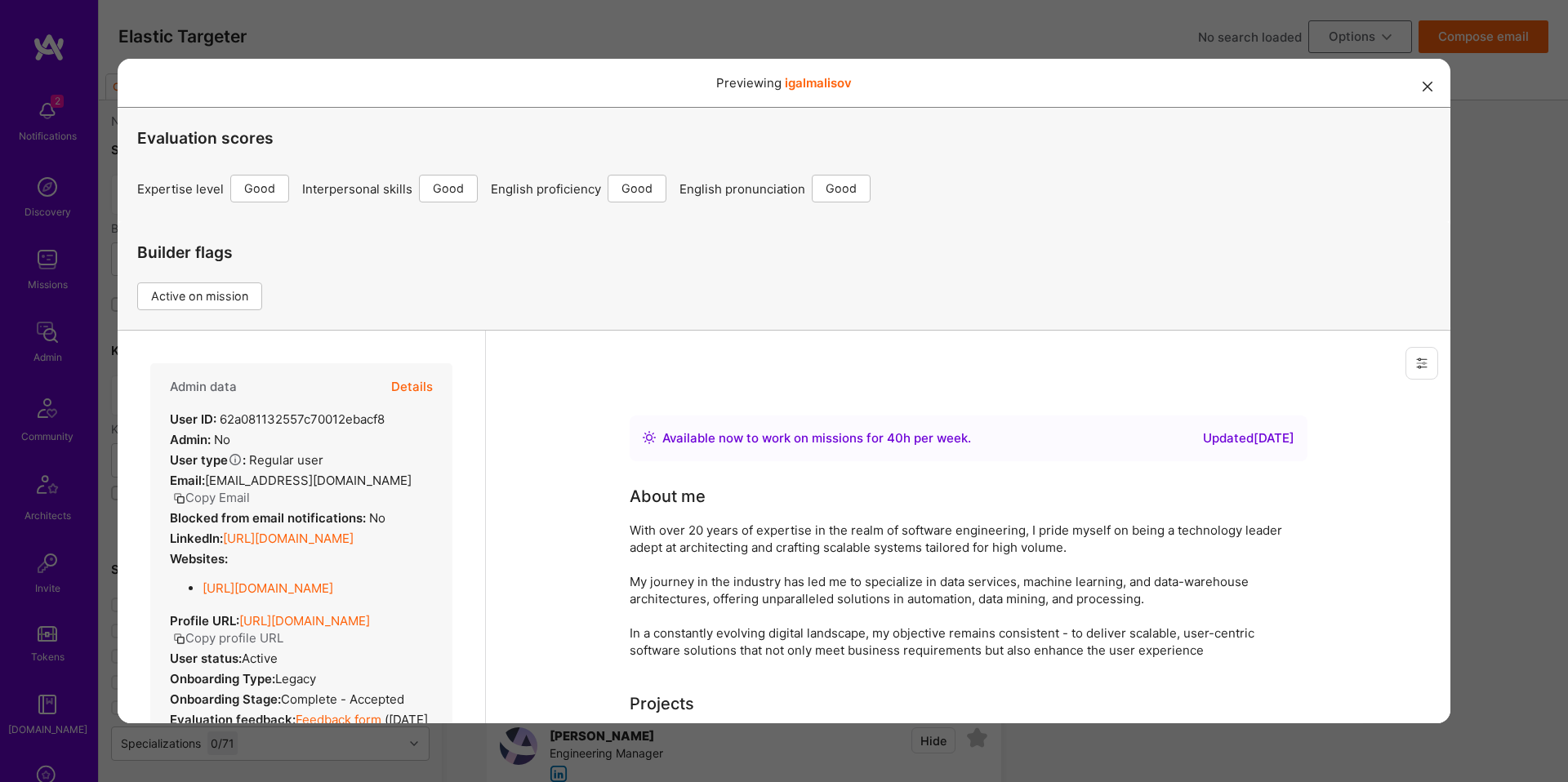
scroll to position [0, 0]
click at [412, 386] on button "Details" at bounding box center [412, 386] width 42 height 47
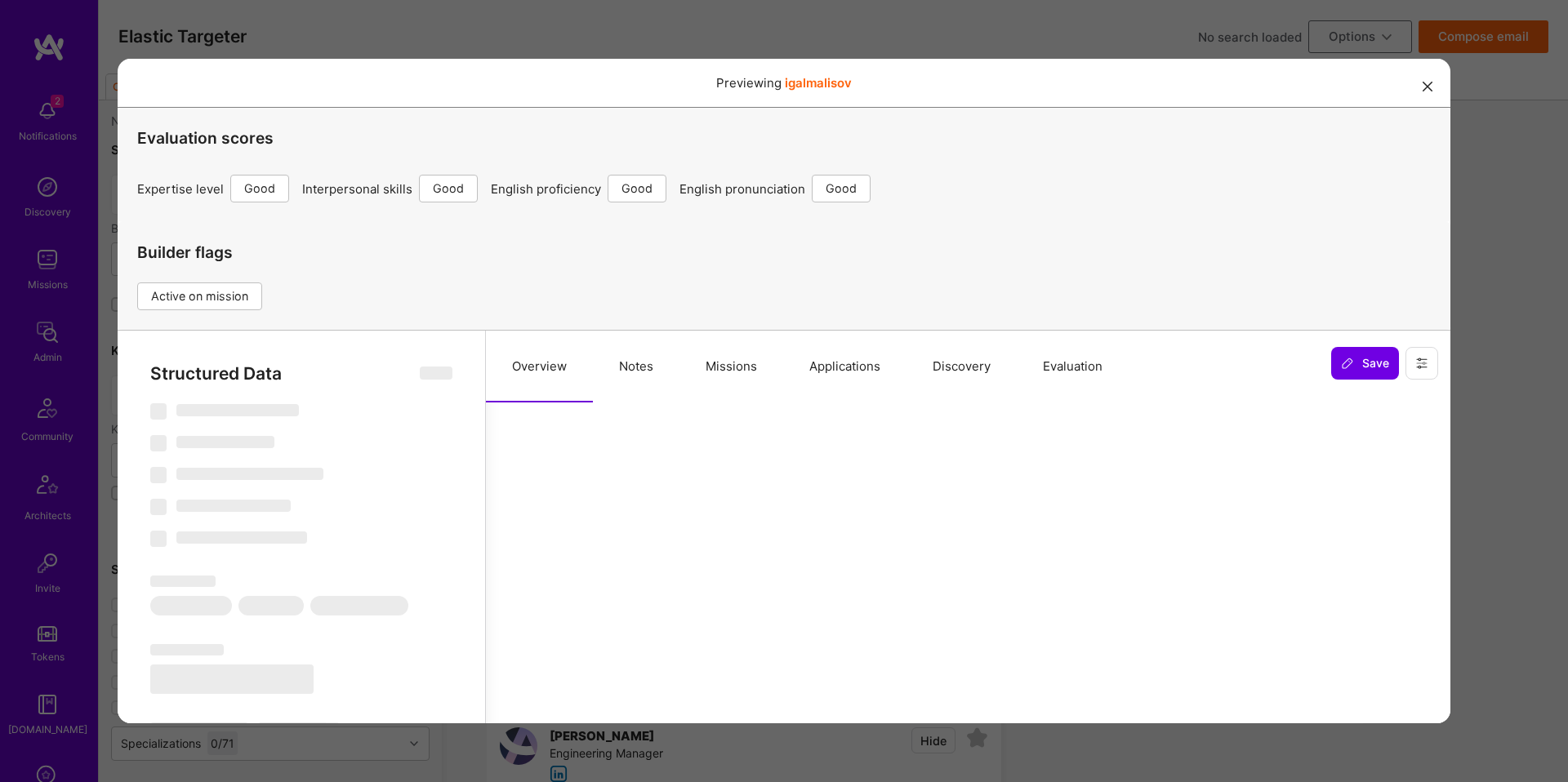
click at [690, 355] on button "Missions" at bounding box center [731, 366] width 104 height 72
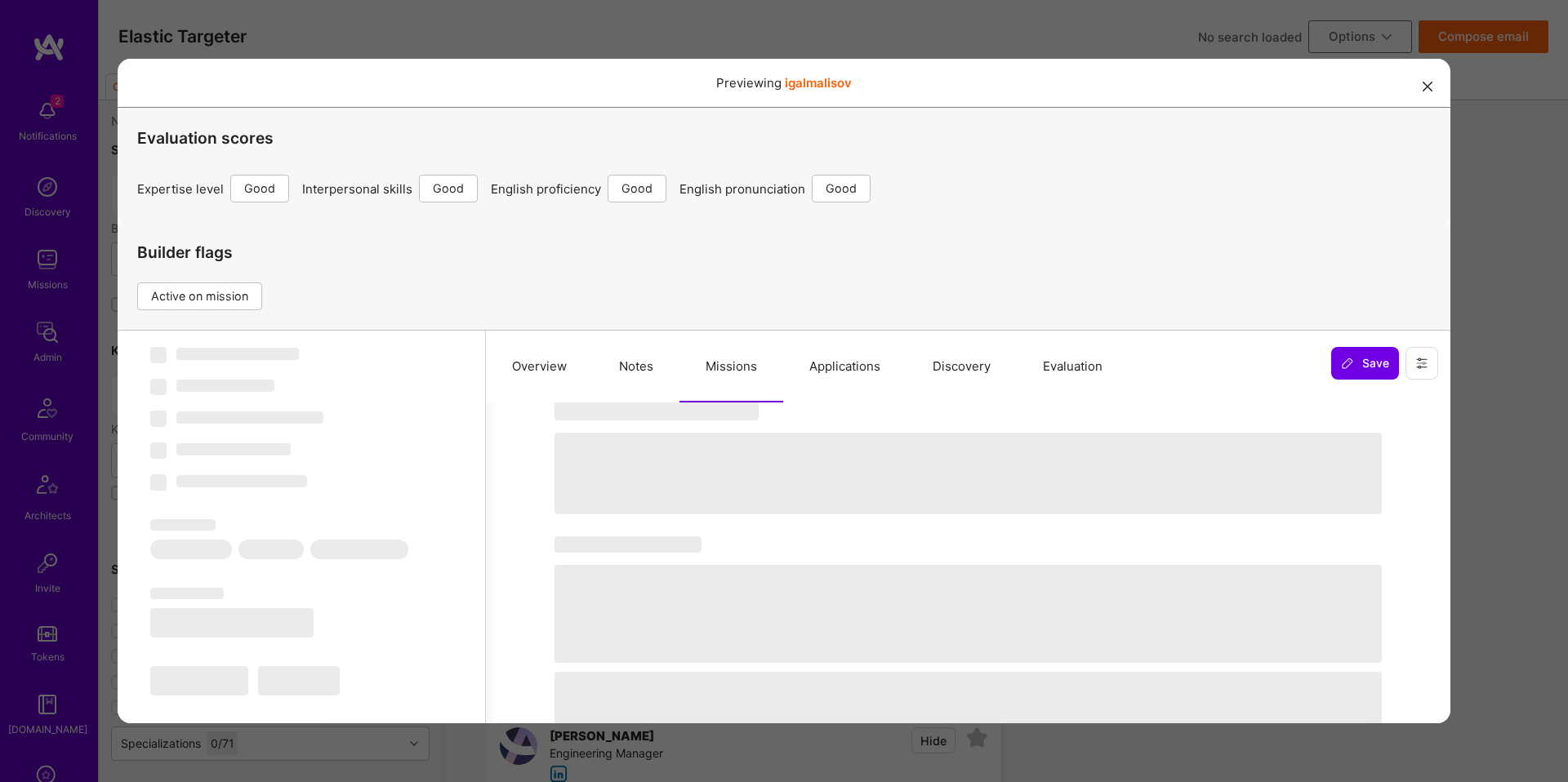
scroll to position [62, 0]
select select "Right Now"
select select "4"
select select "6"
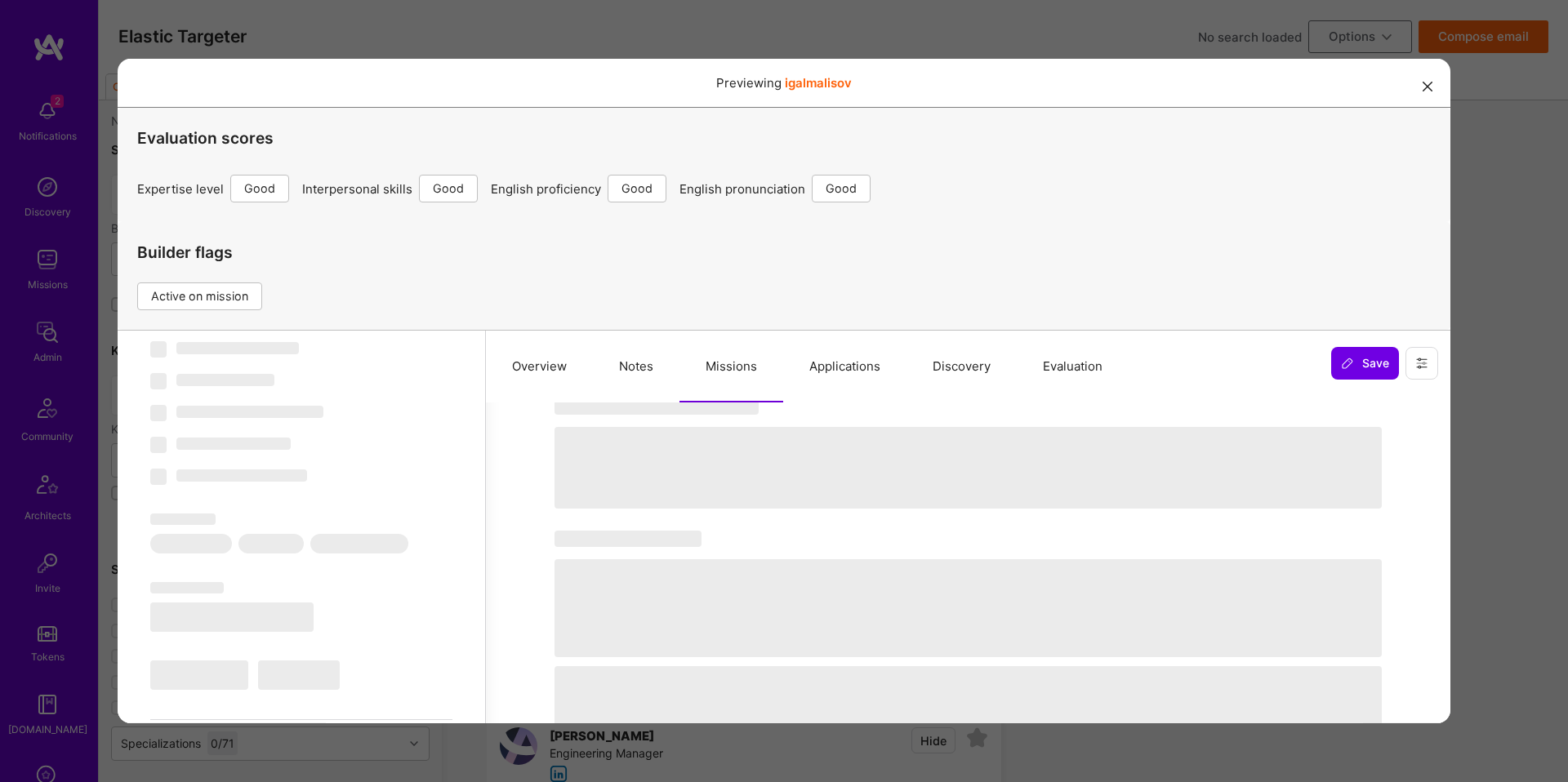
select select "6"
select select "IL"
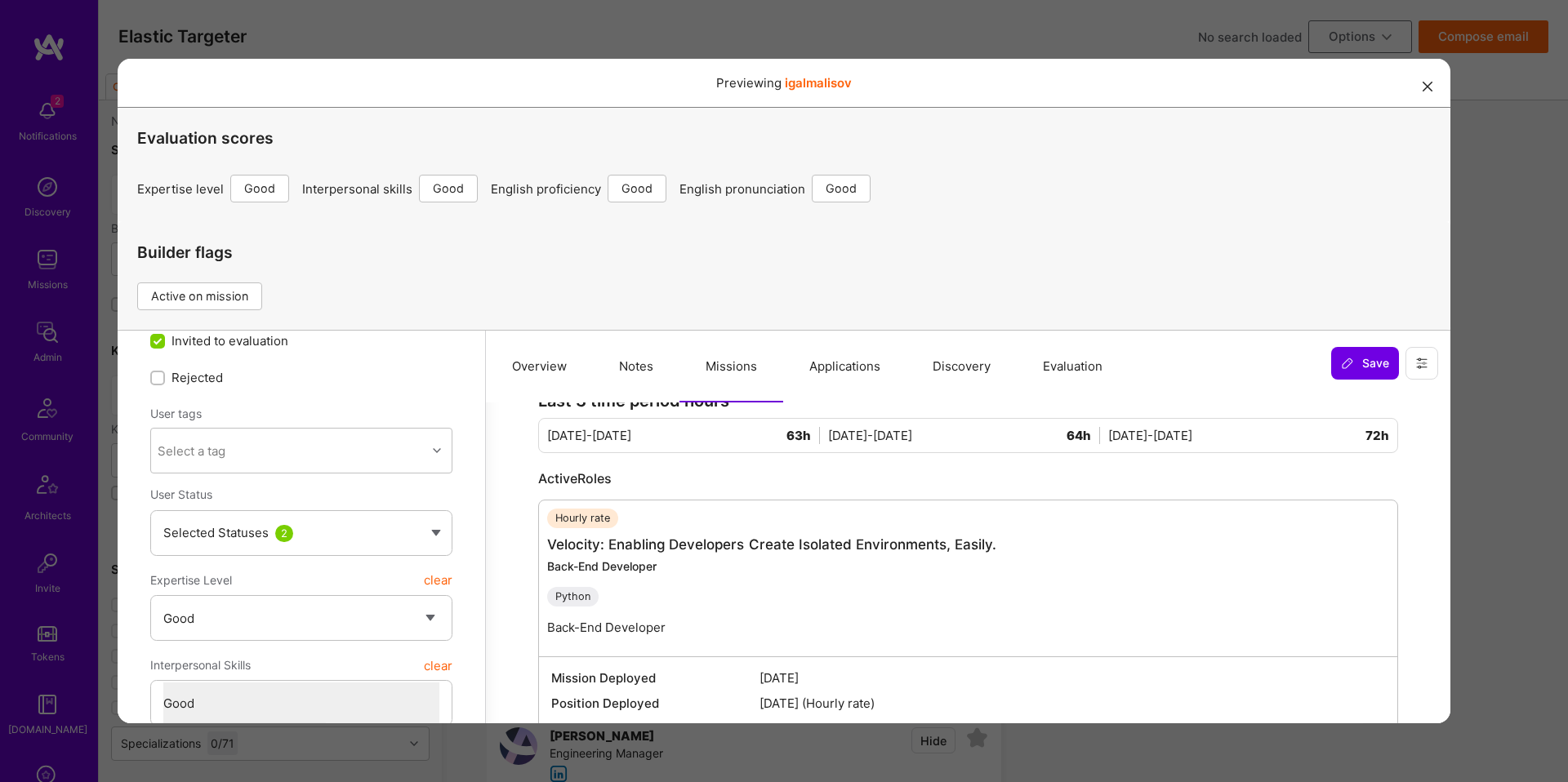
scroll to position [0, 0]
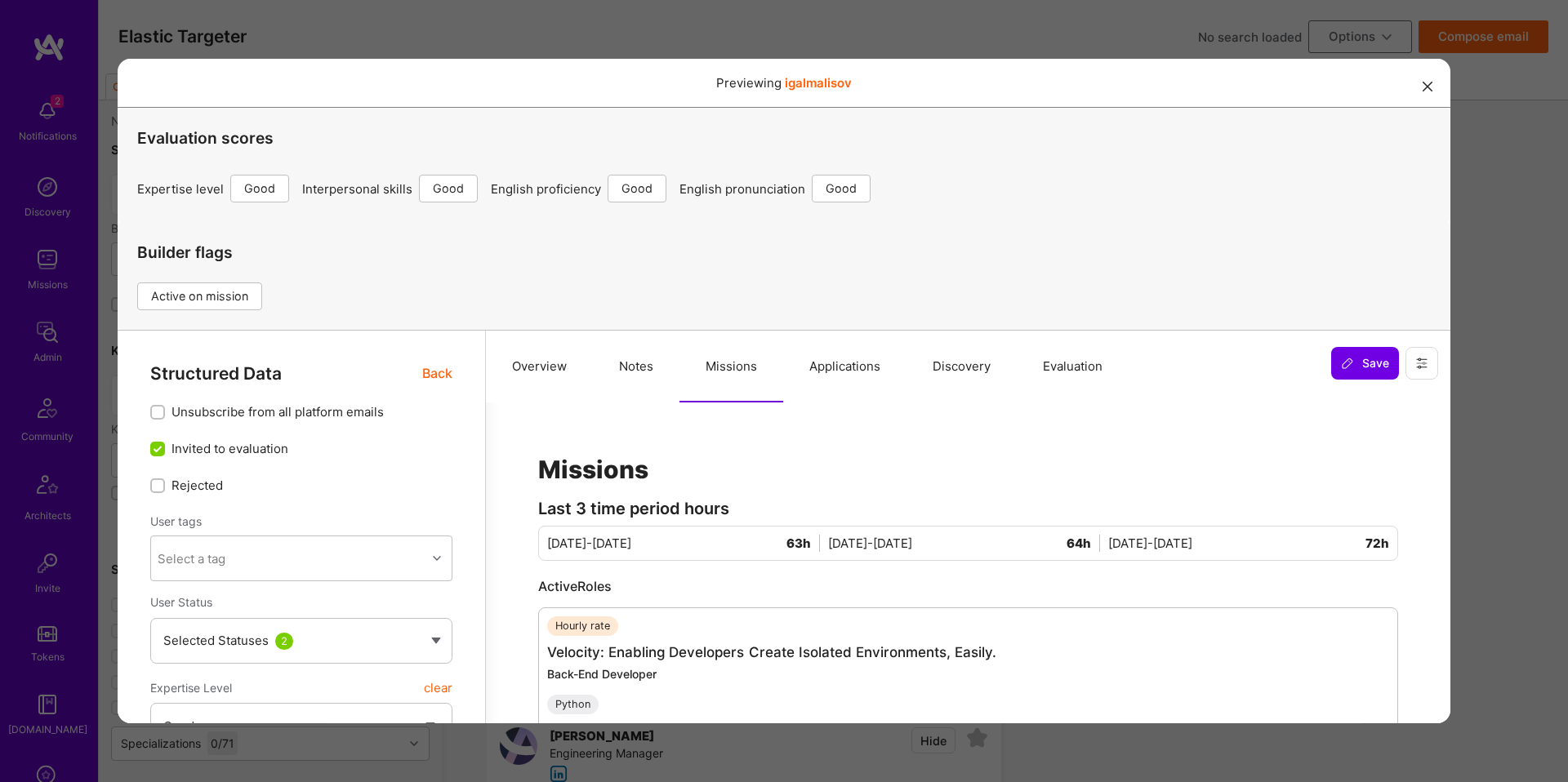
click at [1469, 378] on div "Previewing igalmalisov Evaluation scores Expertise level Good Interpersonal ski…" at bounding box center [784, 391] width 1568 height 782
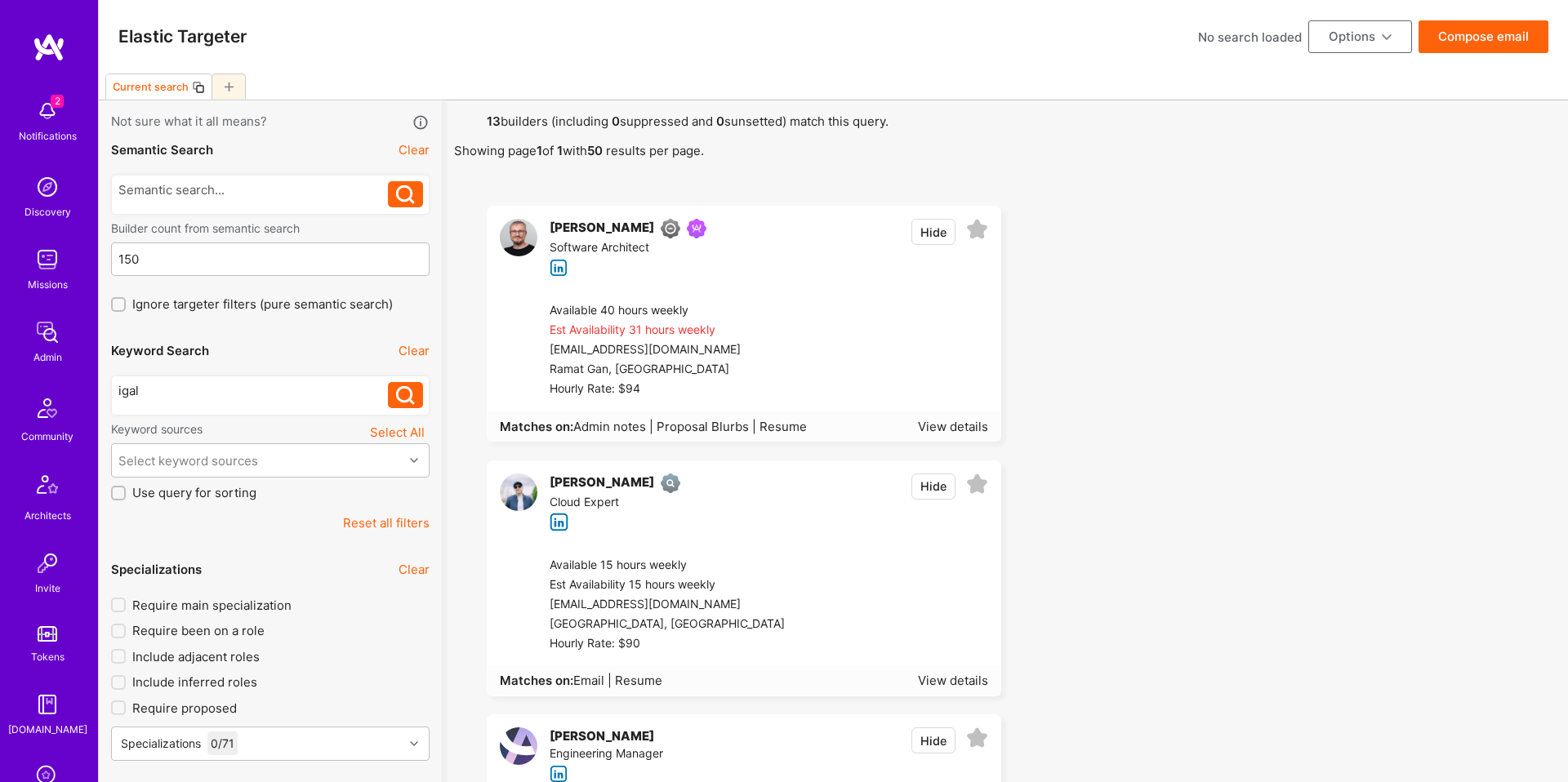
click at [835, 296] on div "Available 40 hours weekly Est Availability 31 hours weekly eagle@e4gle.net Rama…" at bounding box center [762, 349] width 475 height 122
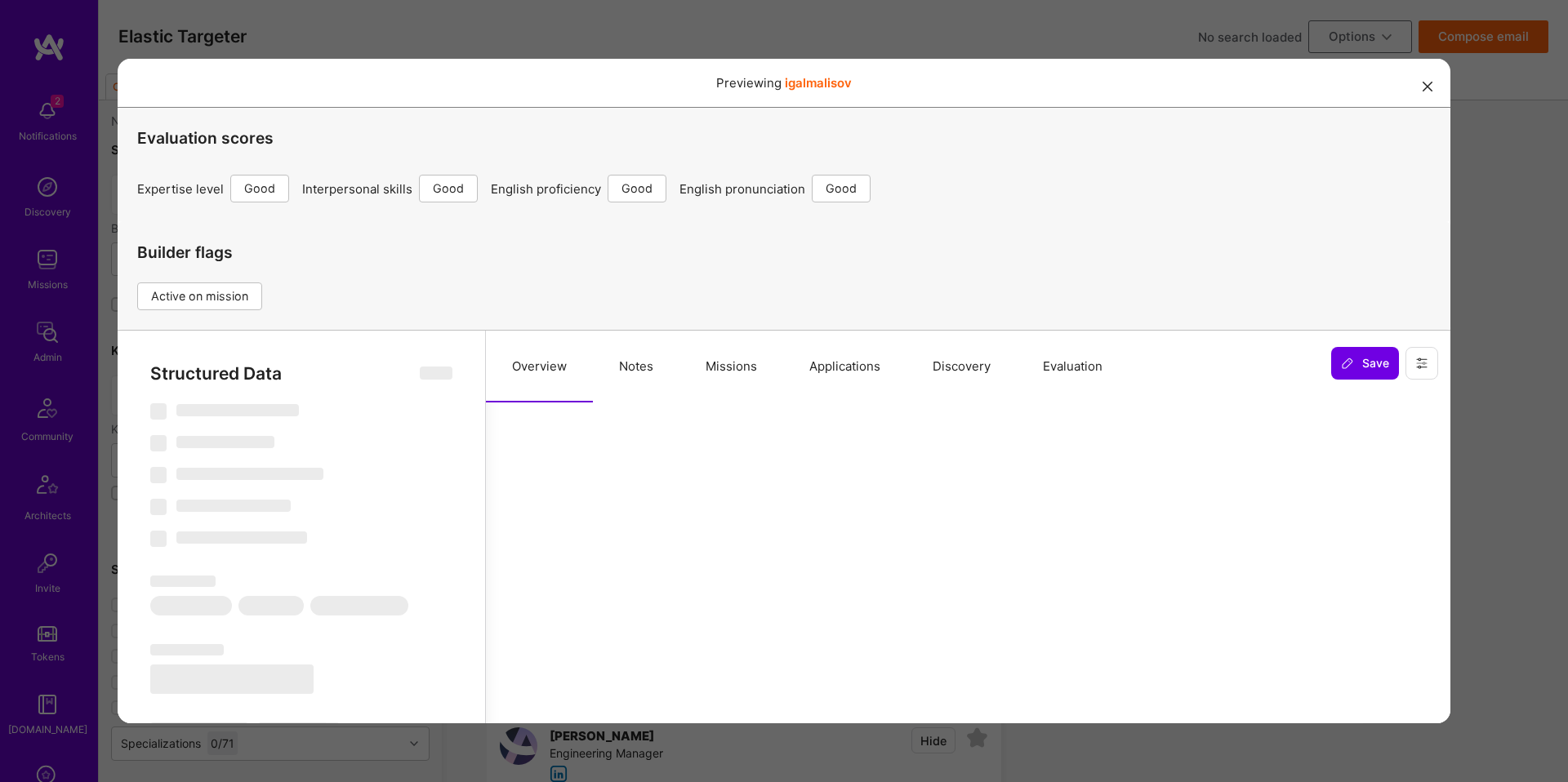
click at [742, 383] on button "Missions" at bounding box center [731, 366] width 104 height 72
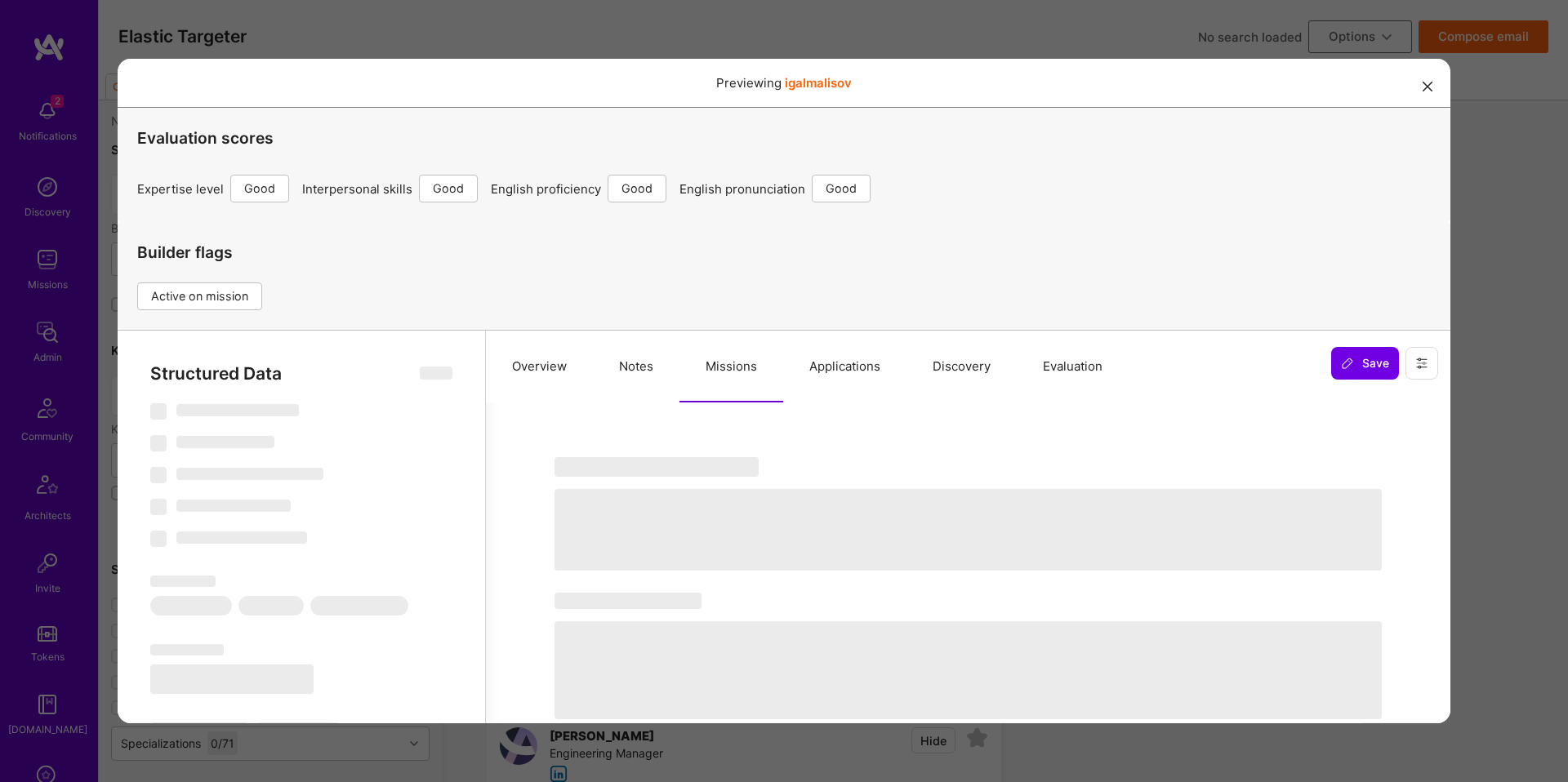
select select "Right Now"
select select "4"
select select "6"
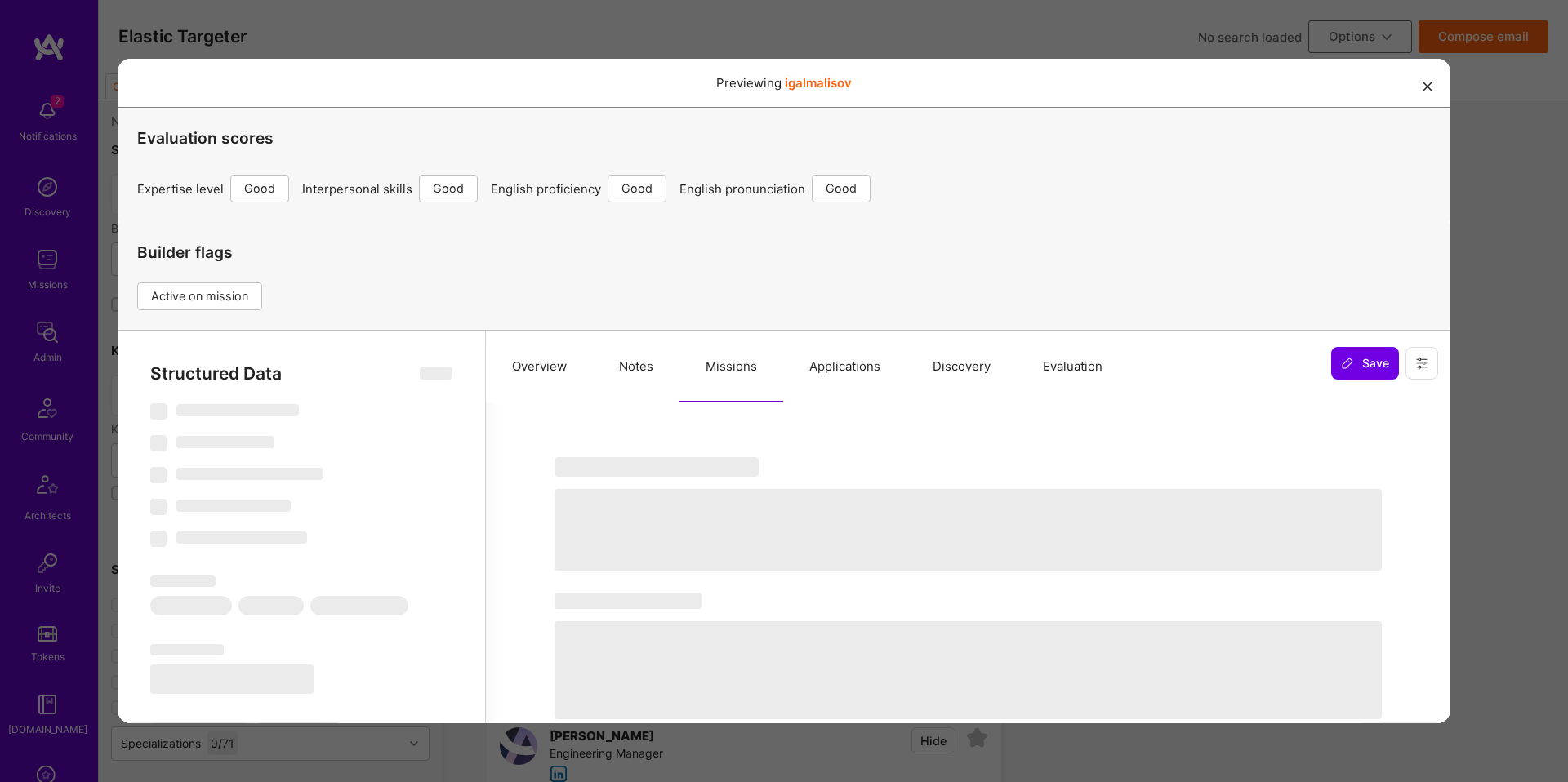
select select "IL"
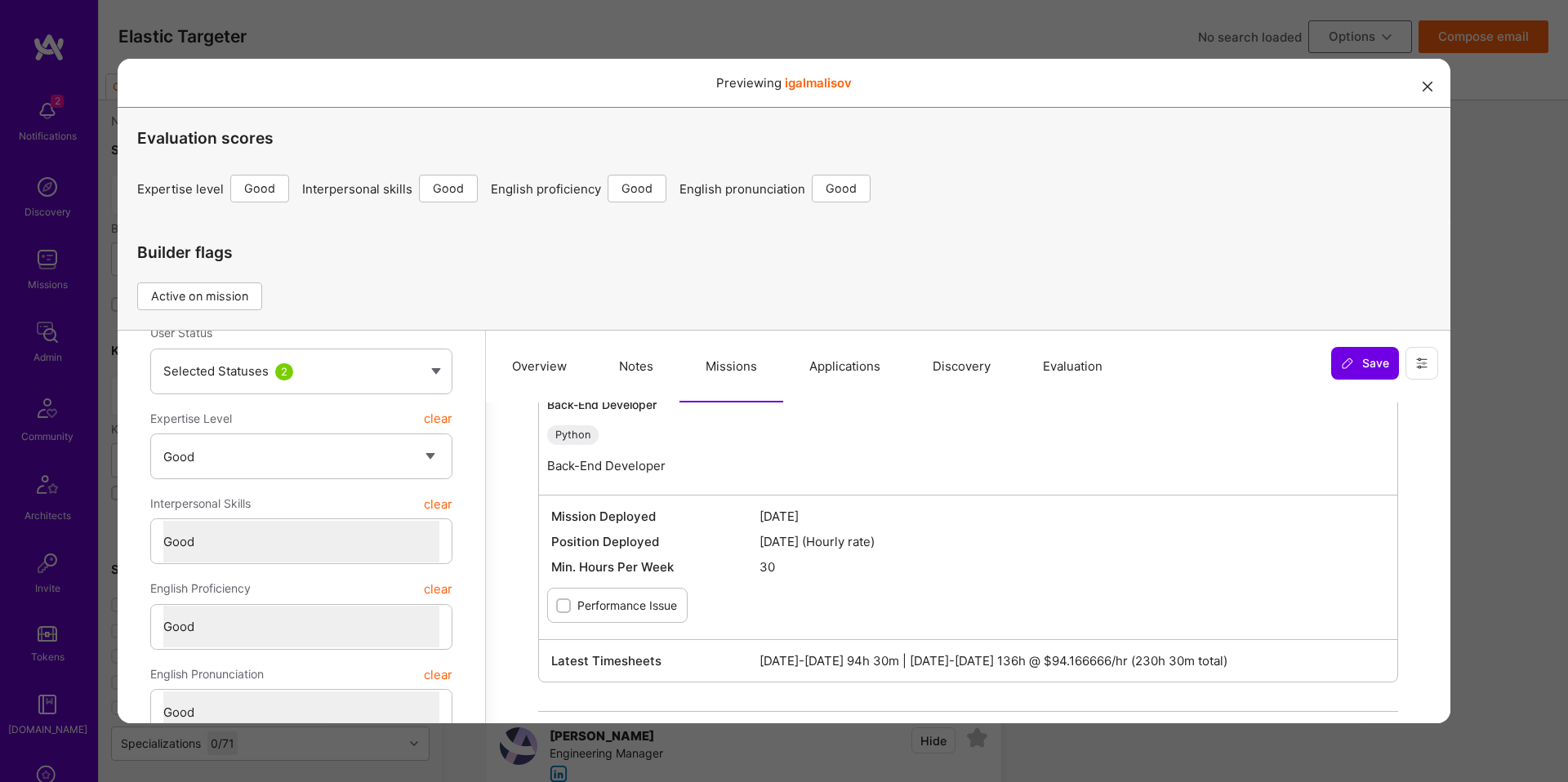
scroll to position [210, 0]
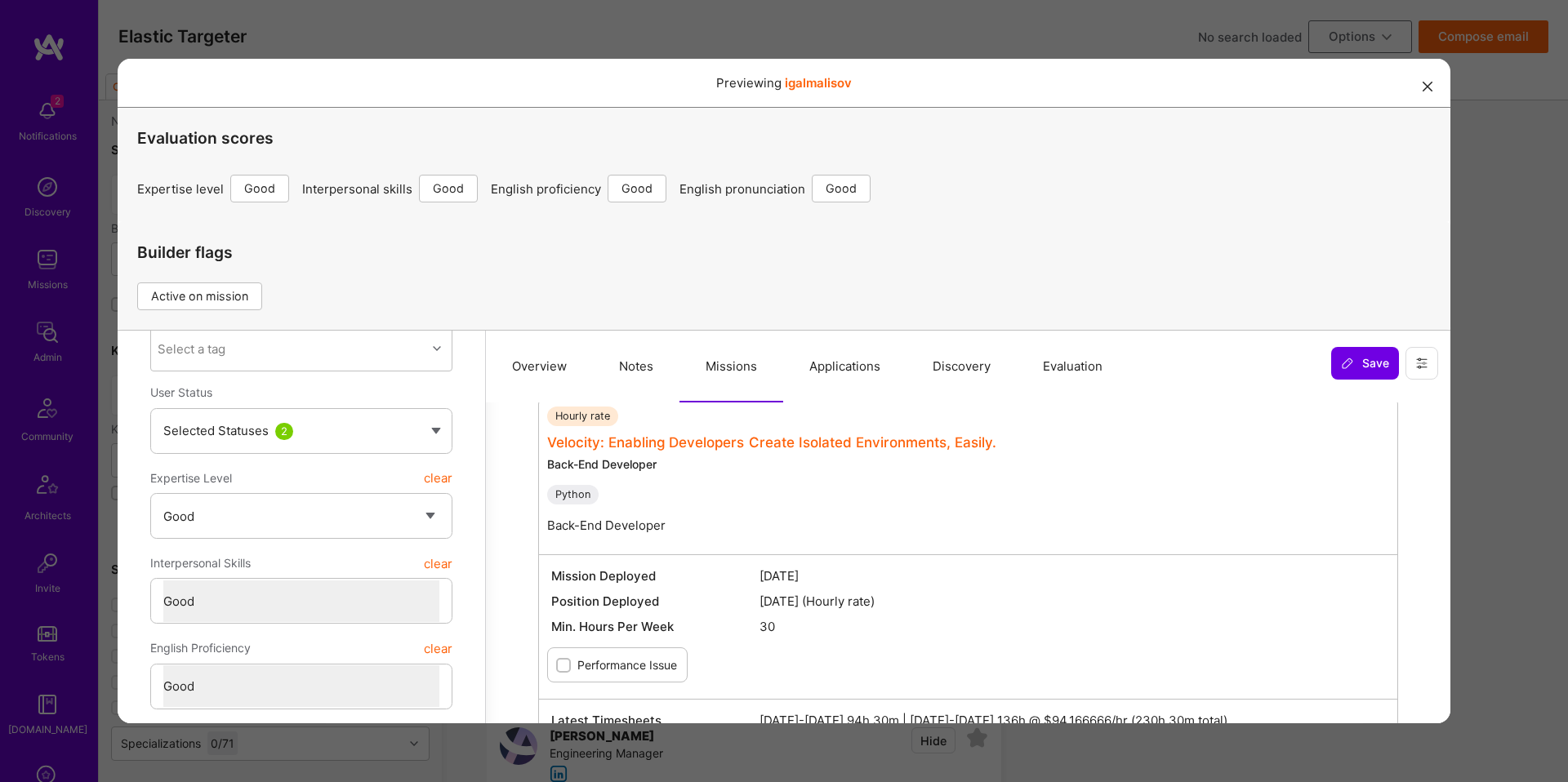
click at [770, 444] on link "Velocity: Enabling Developers Create Isolated Environments, Easily." at bounding box center [771, 443] width 449 height 16
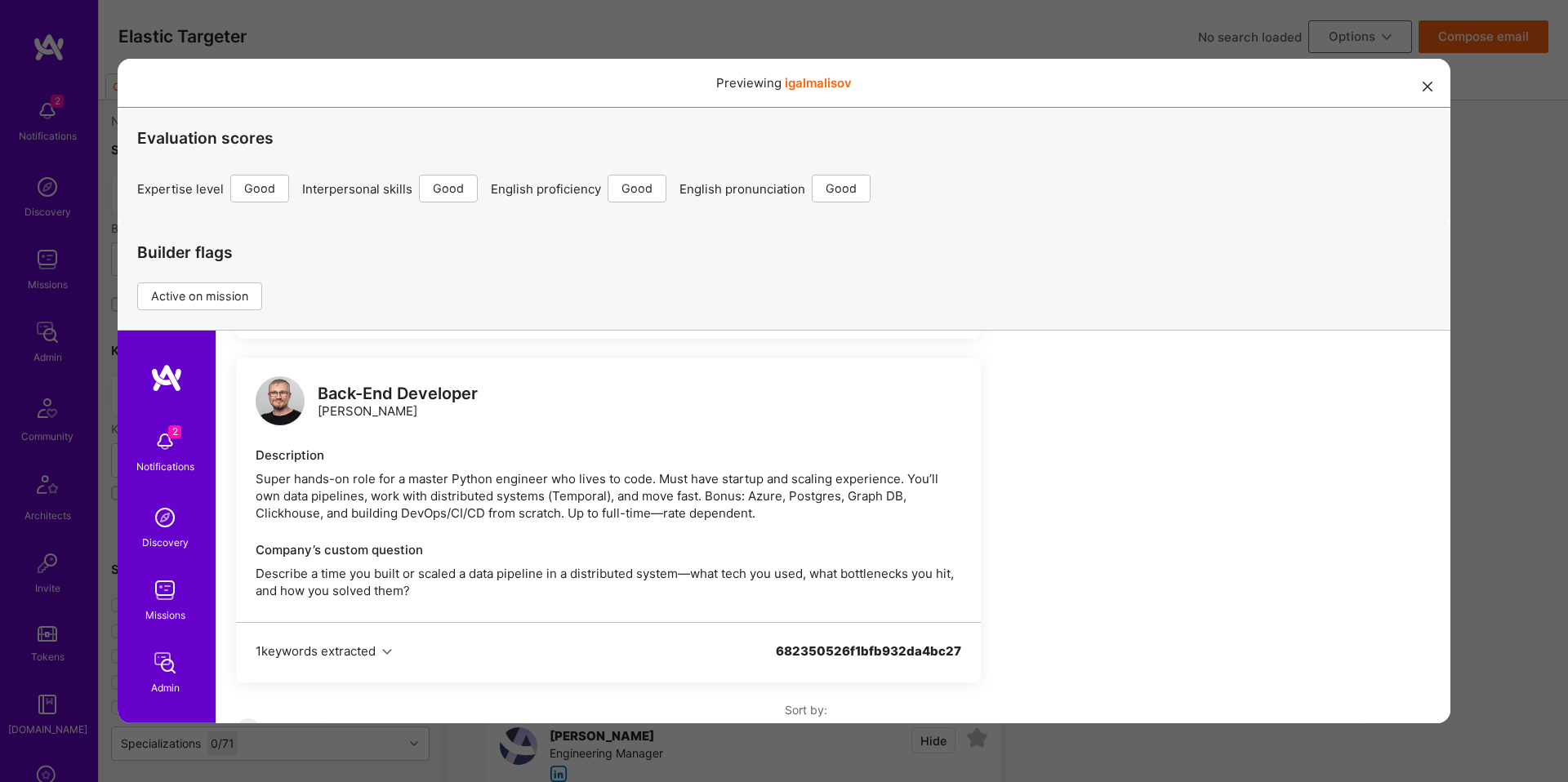
scroll to position [958, 0]
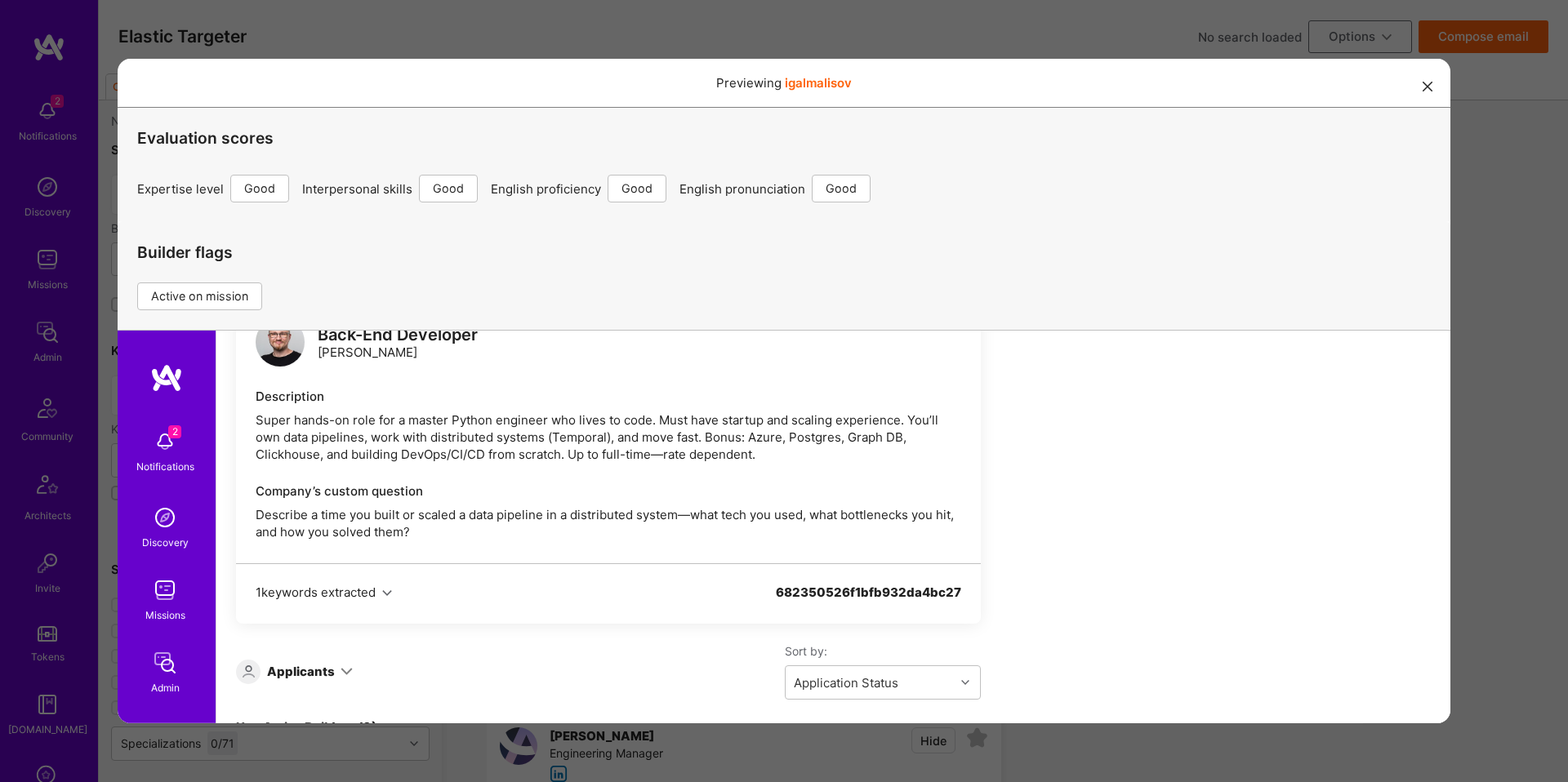
click at [340, 670] on icon at bounding box center [347, 672] width 13 height 13
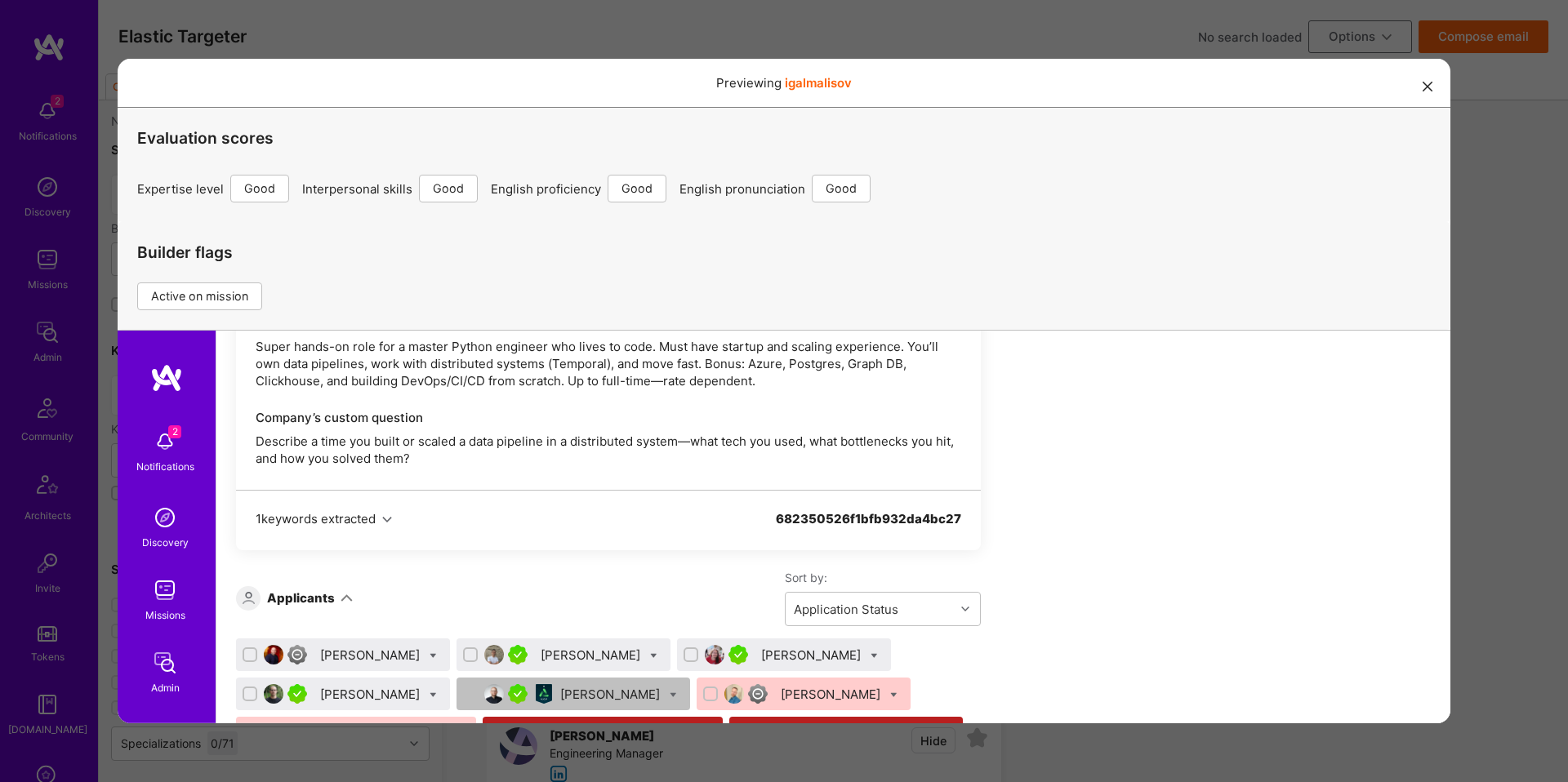
scroll to position [1034, 0]
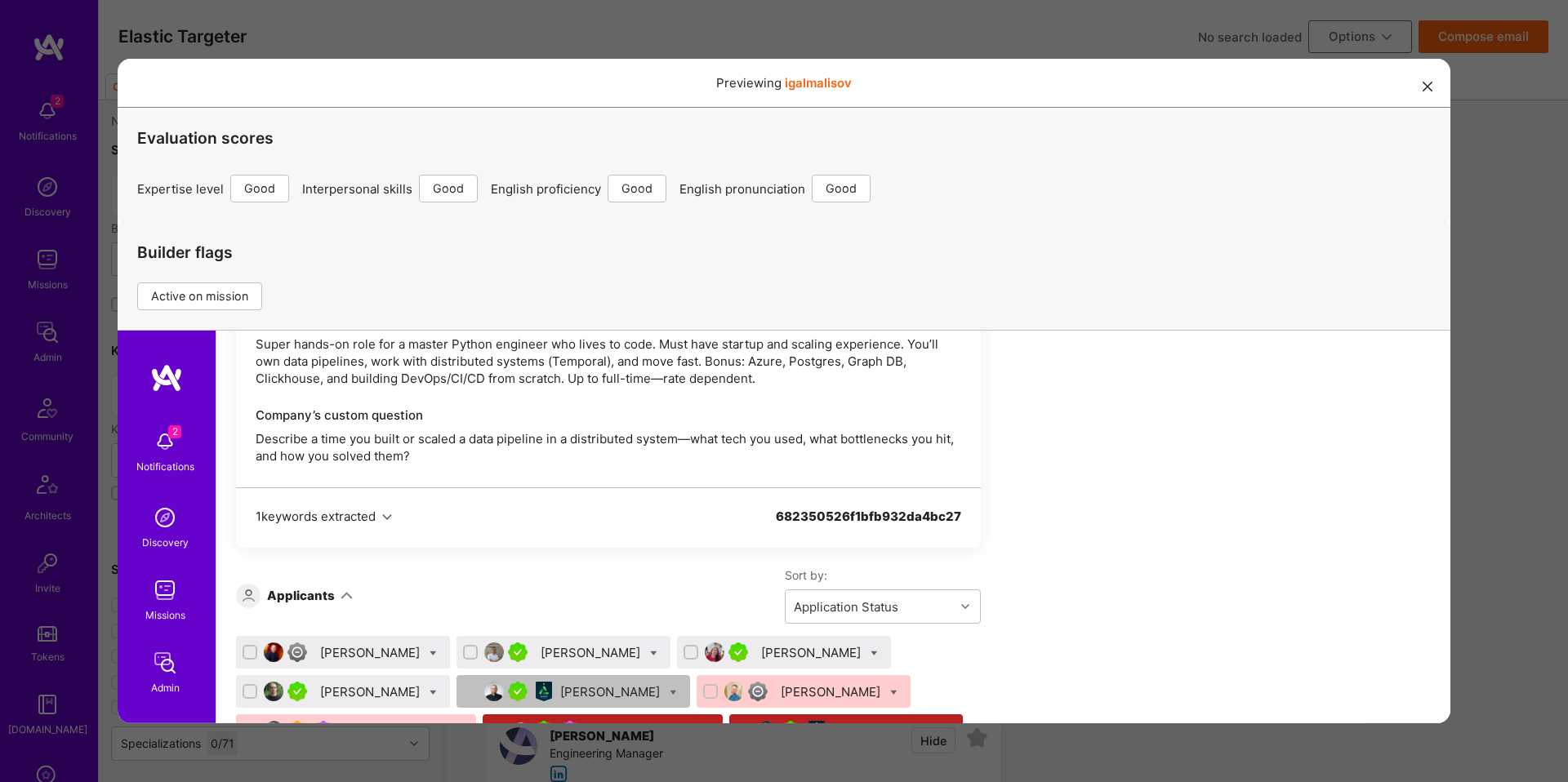
click at [1425, 89] on icon "modal" at bounding box center [1427, 86] width 10 height 10
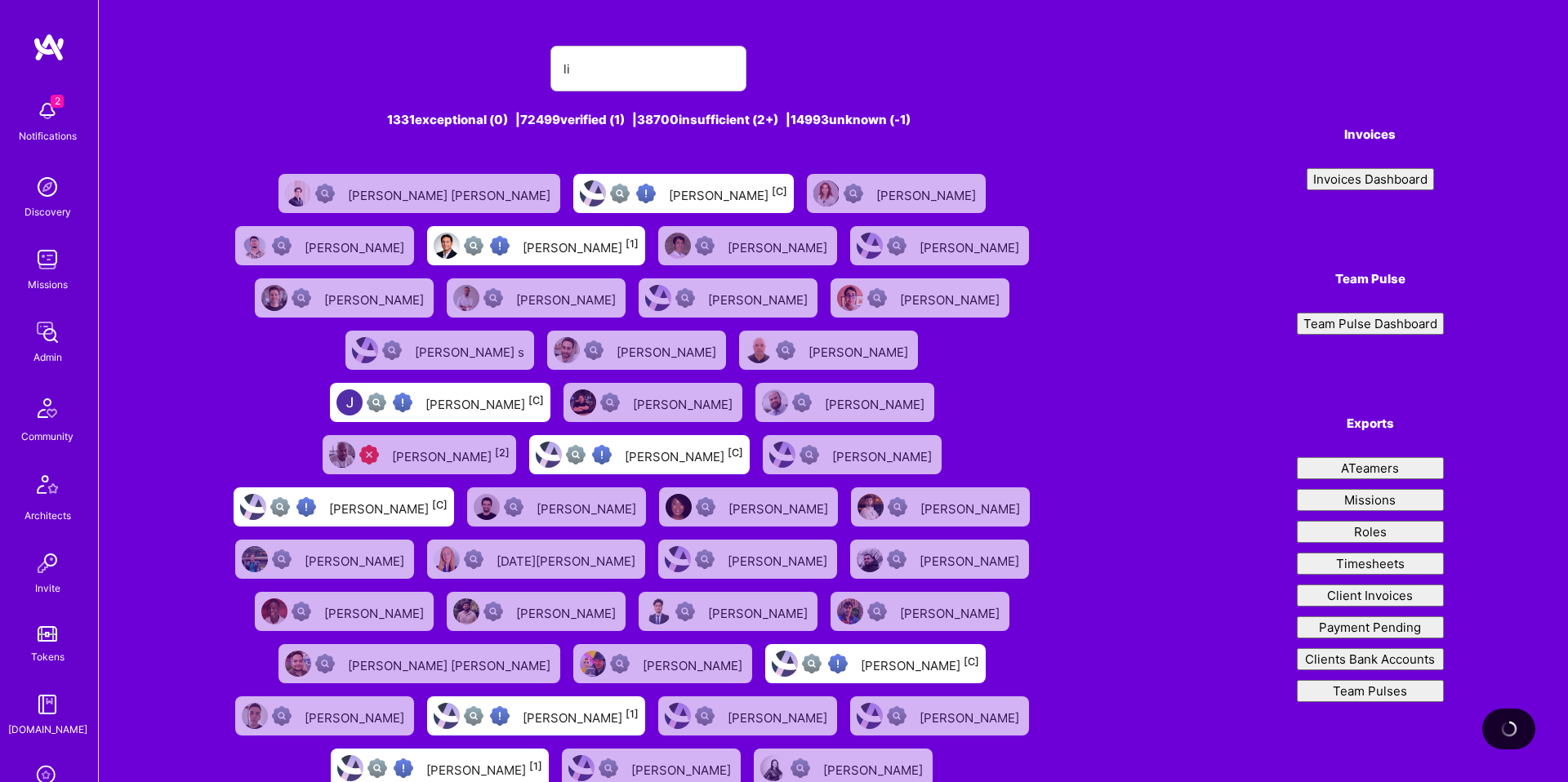
type input "l"
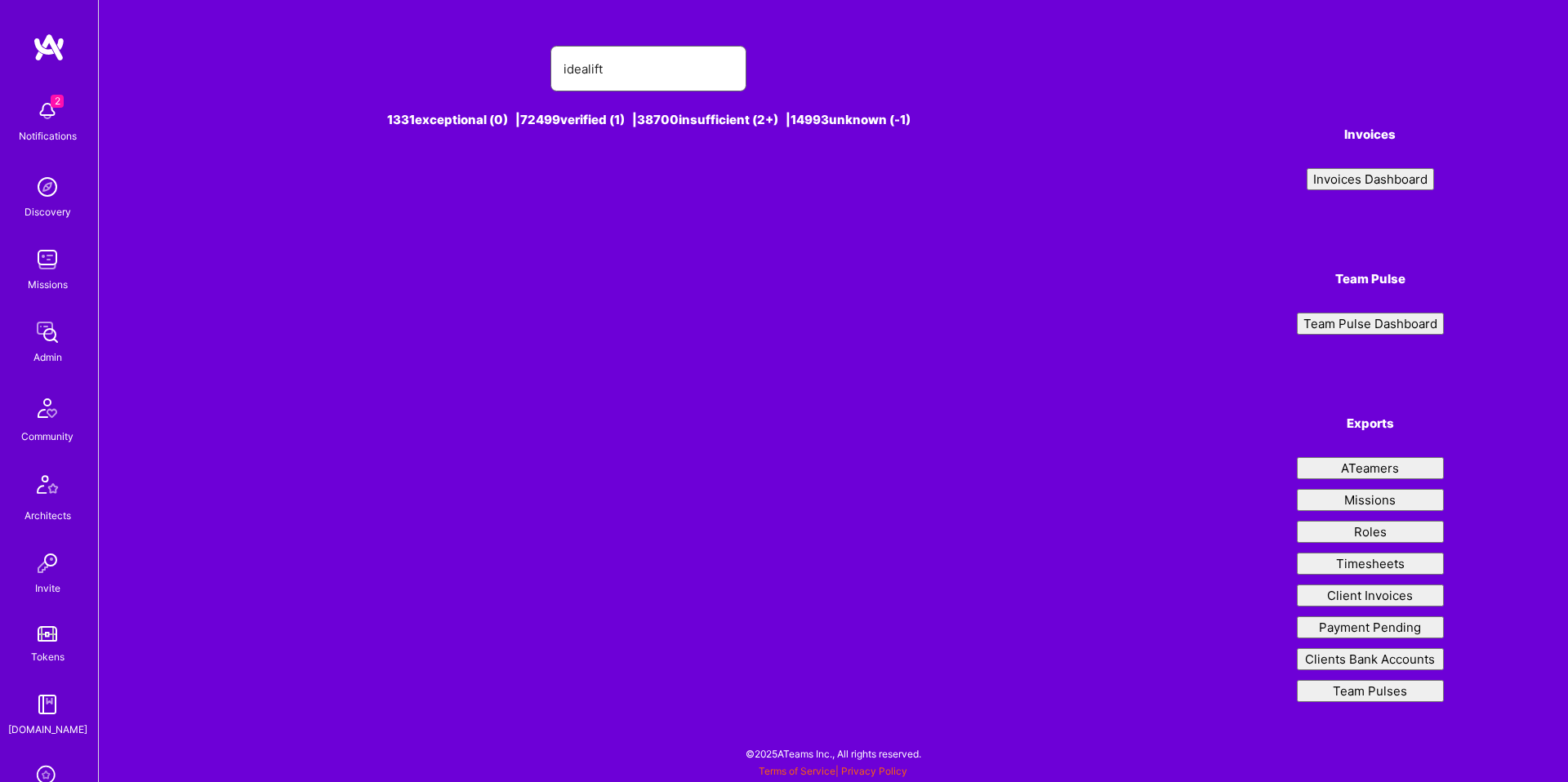
click at [652, 76] on input "idealift" at bounding box center [648, 69] width 170 height 42
paste input "[EMAIL_ADDRESS][DOMAIN_NAME]"
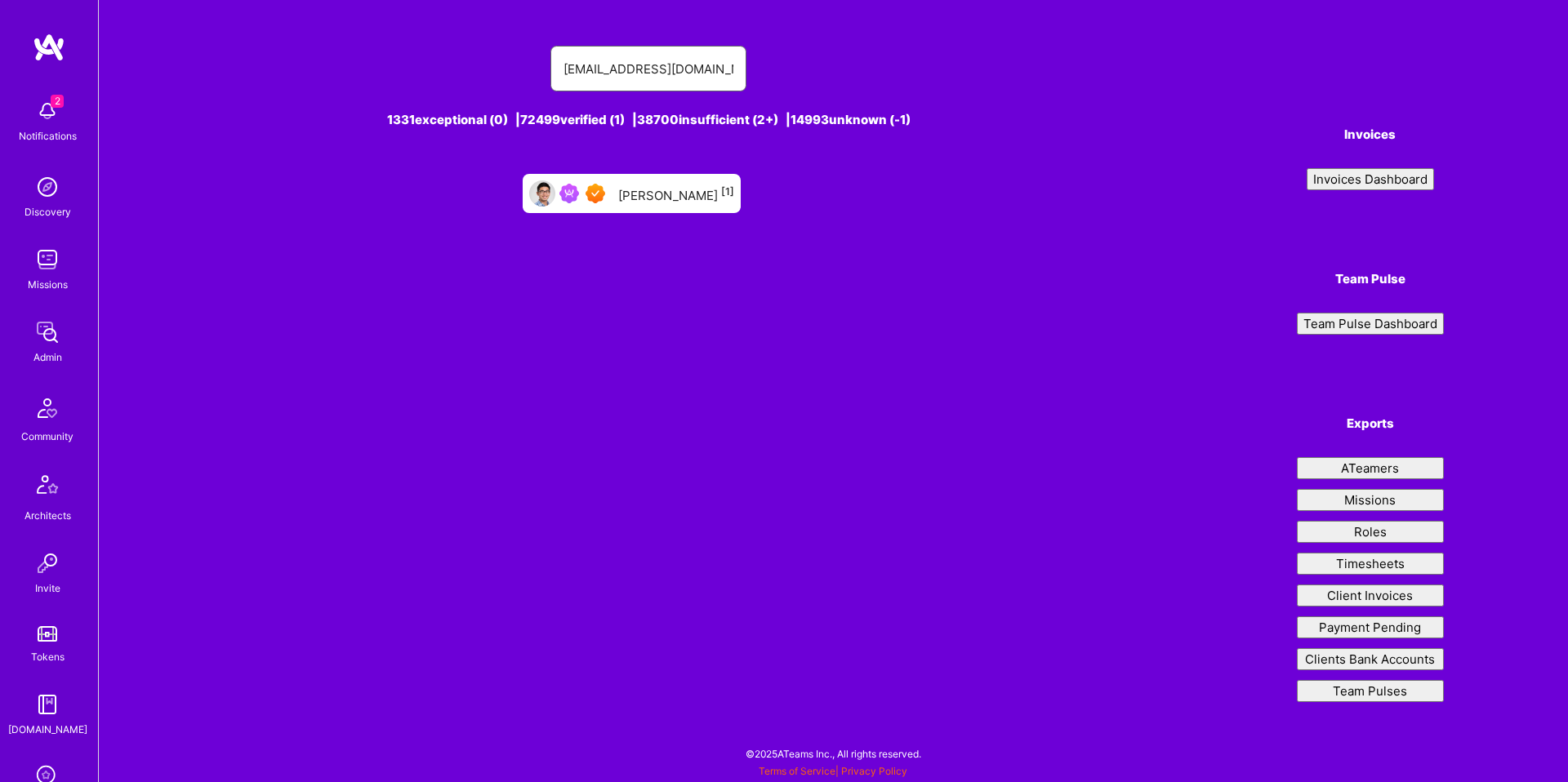
type input "[EMAIL_ADDRESS][DOMAIN_NAME]"
